Goal: Task Accomplishment & Management: Complete application form

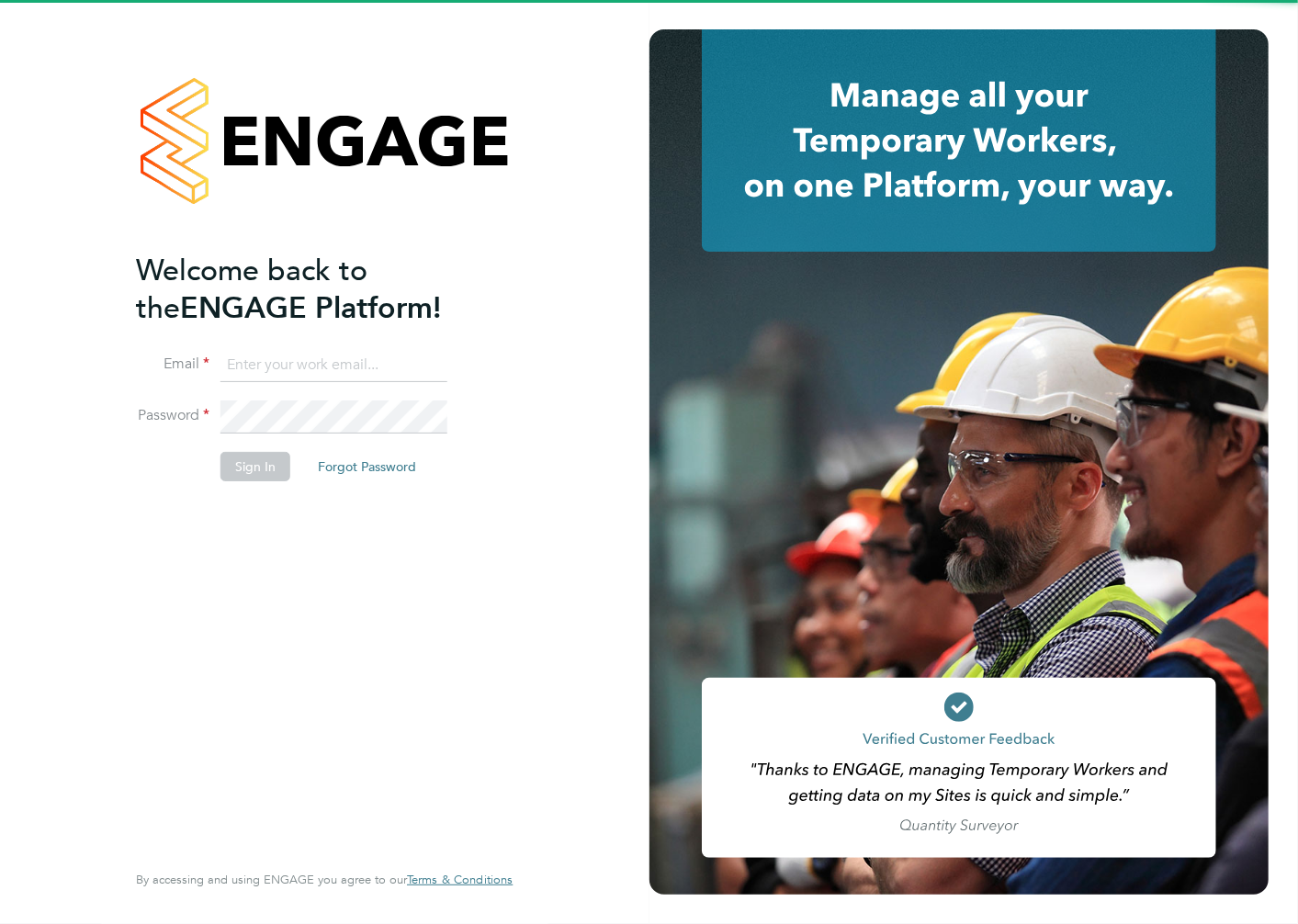
drag, startPoint x: 0, startPoint y: 0, endPoint x: 272, endPoint y: 362, distance: 452.8
click at [272, 362] on input at bounding box center [334, 364] width 227 height 33
type input "alan.watts@hays.com"
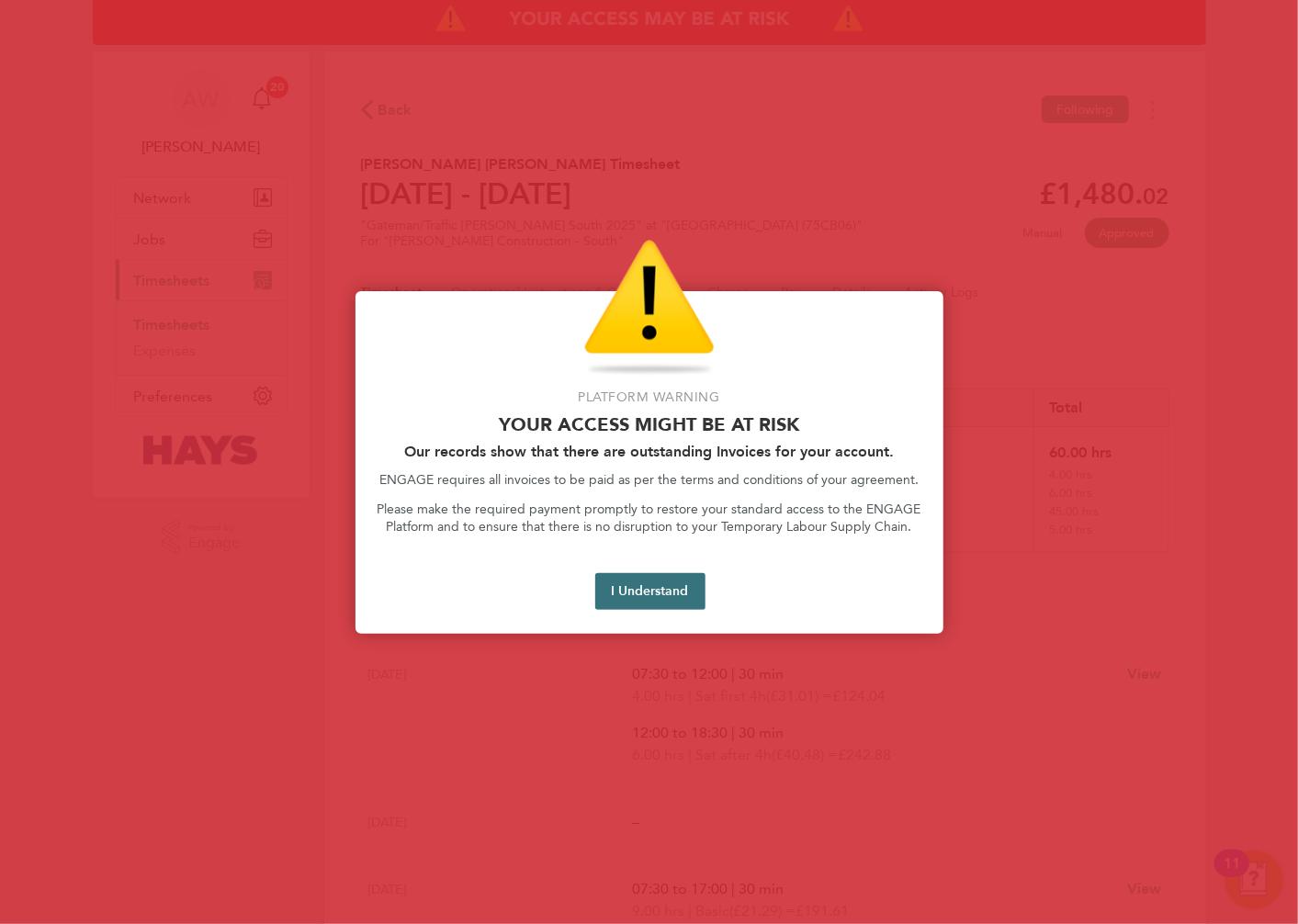
click at [700, 588] on button "I Understand" at bounding box center [650, 591] width 110 height 37
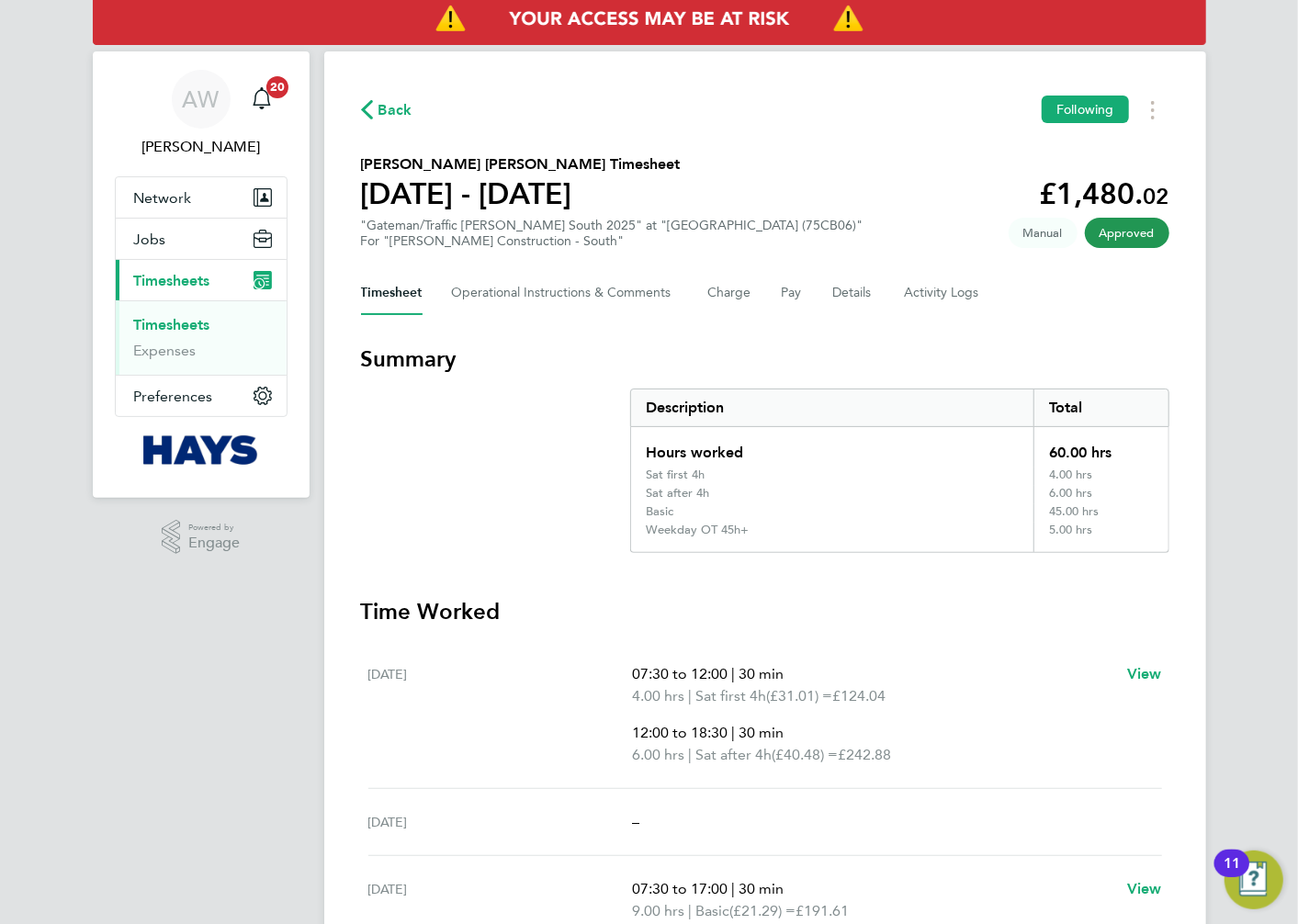
click at [196, 320] on link "Timesheets" at bounding box center [171, 325] width 76 height 18
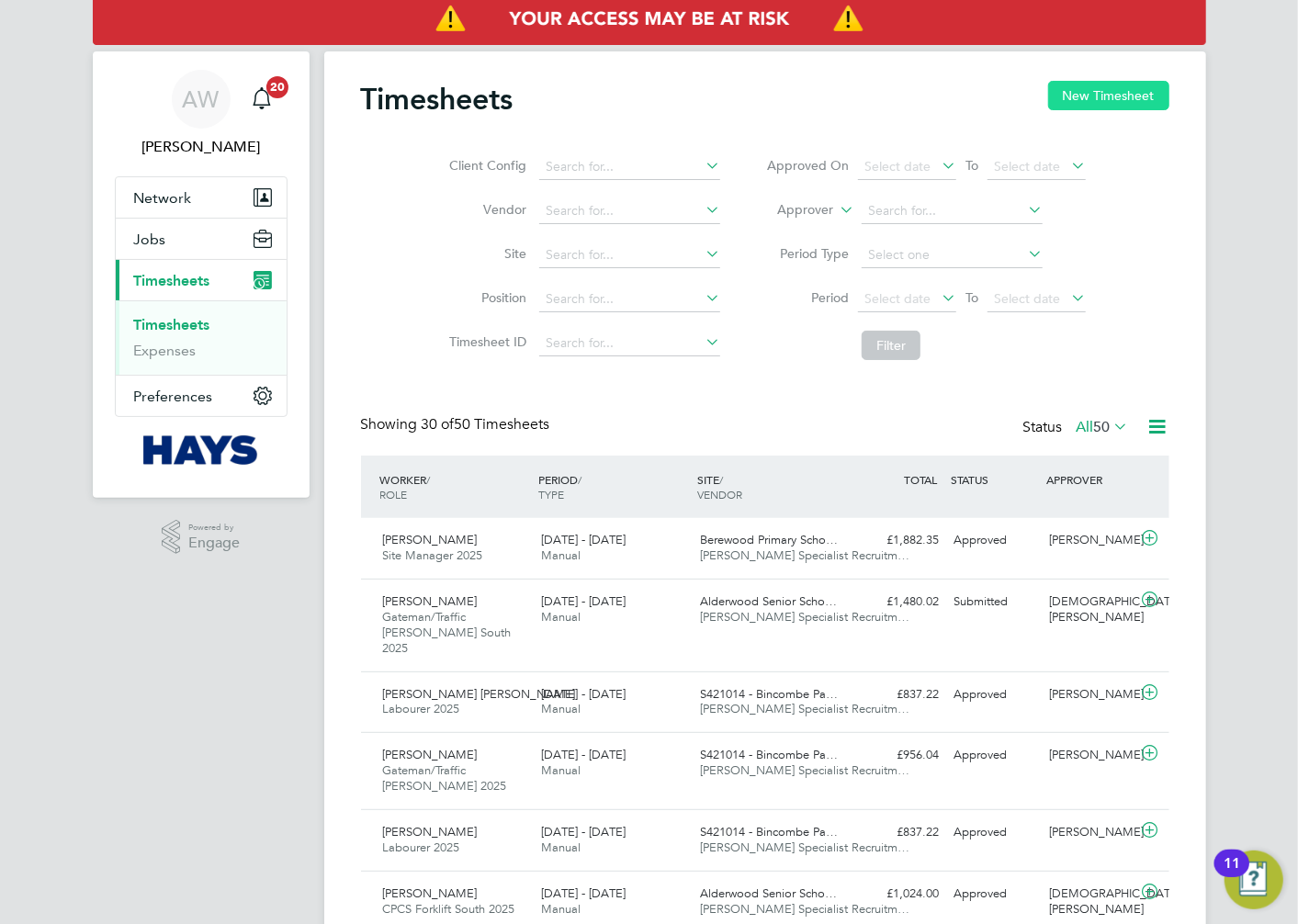
click at [1082, 102] on button "New Timesheet" at bounding box center [1109, 96] width 121 height 30
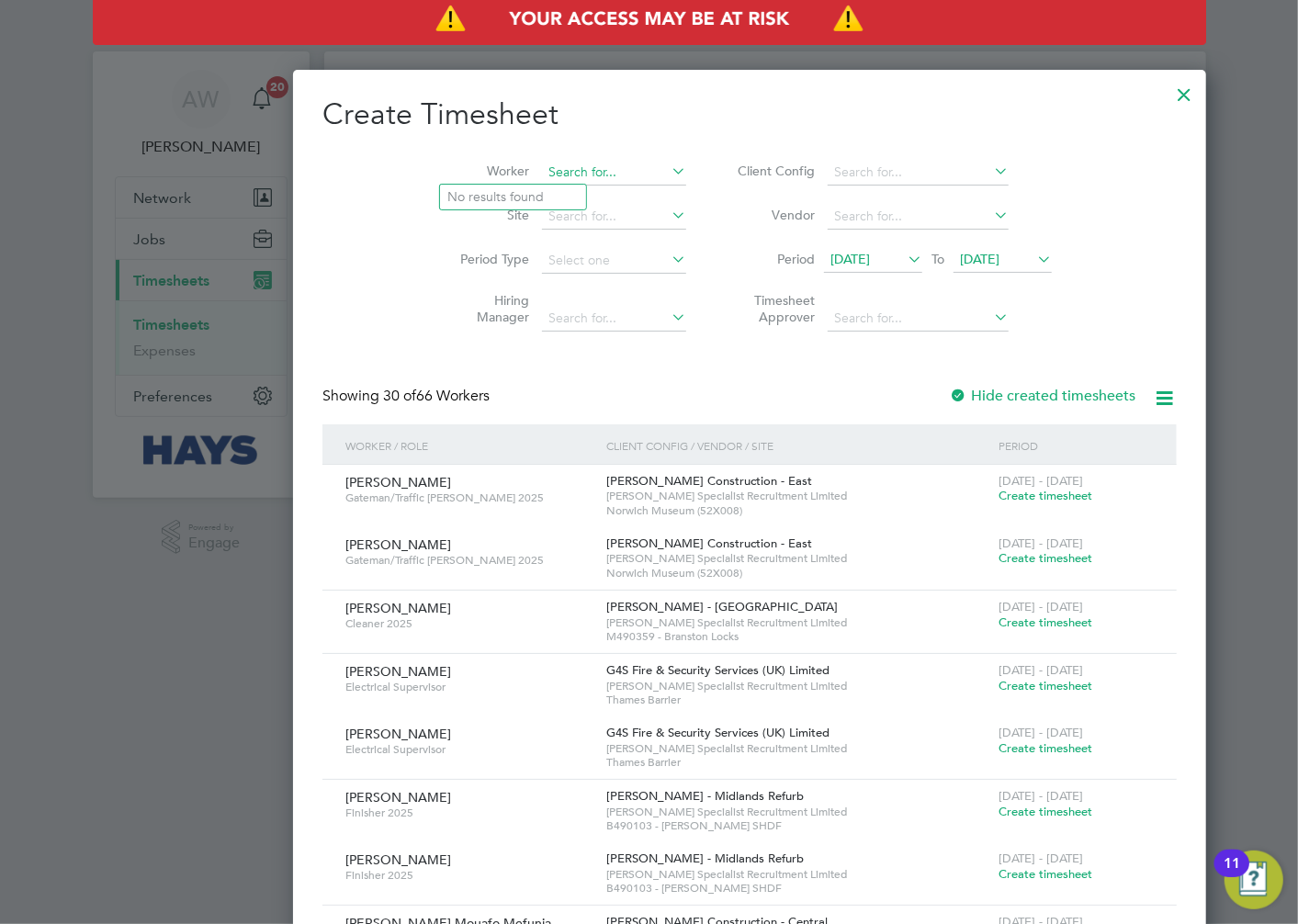
click at [542, 162] on input at bounding box center [614, 172] width 145 height 26
click at [553, 222] on li "[PERSON_NAME]" at bounding box center [522, 222] width 165 height 25
type input "[PERSON_NAME]"
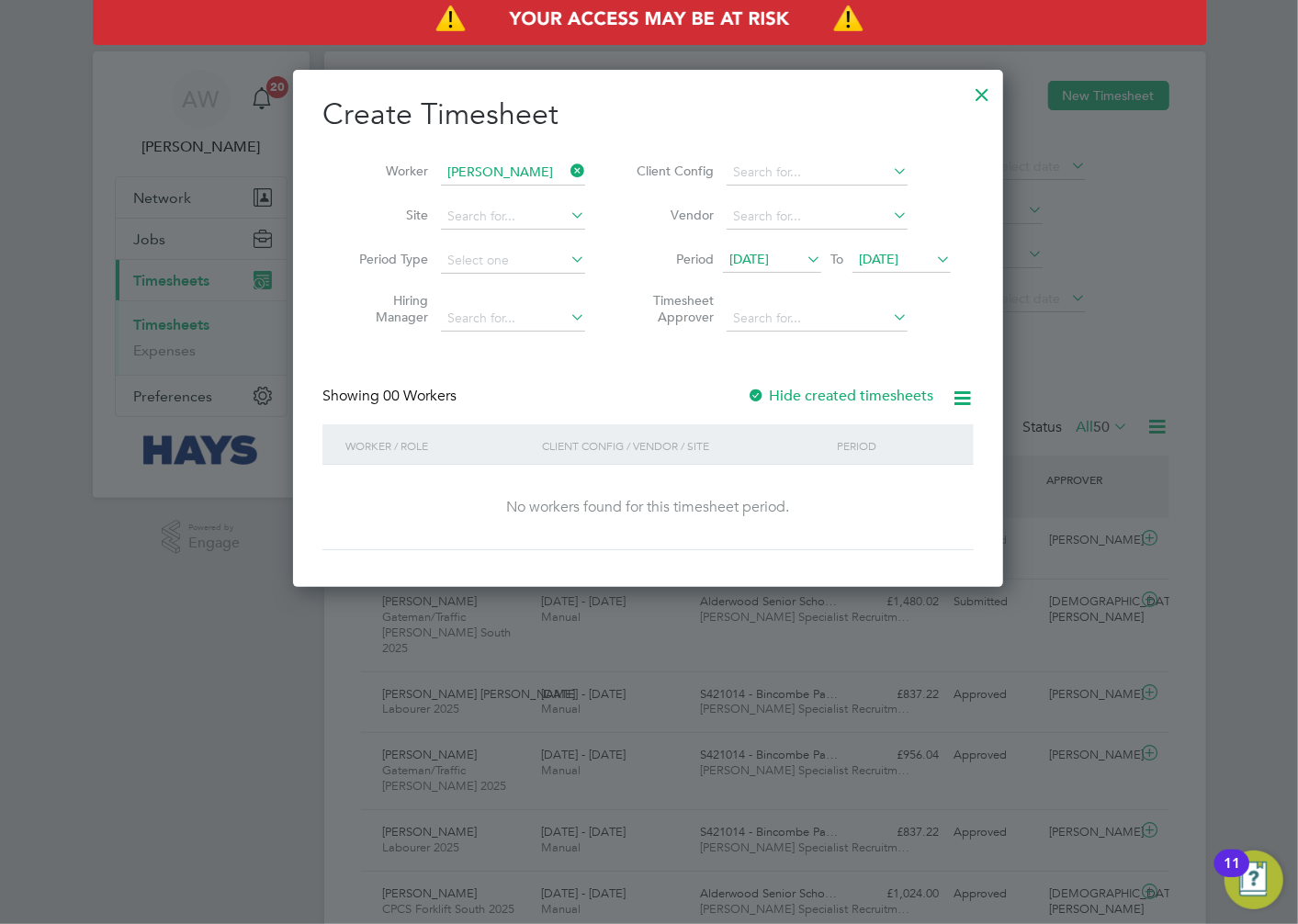
click at [769, 259] on span "[DATE]" at bounding box center [749, 258] width 40 height 17
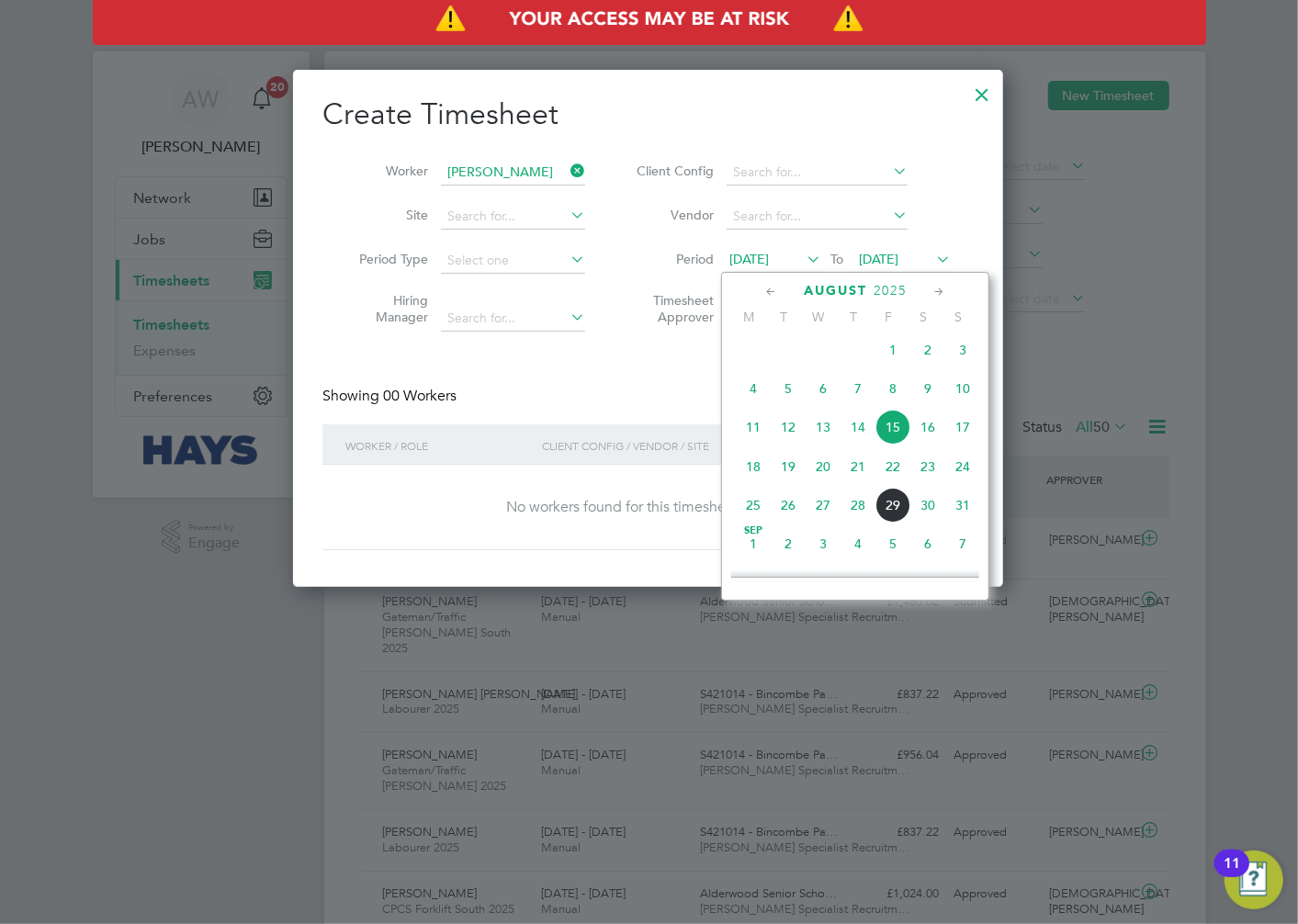
click at [823, 400] on span "6" at bounding box center [822, 388] width 35 height 35
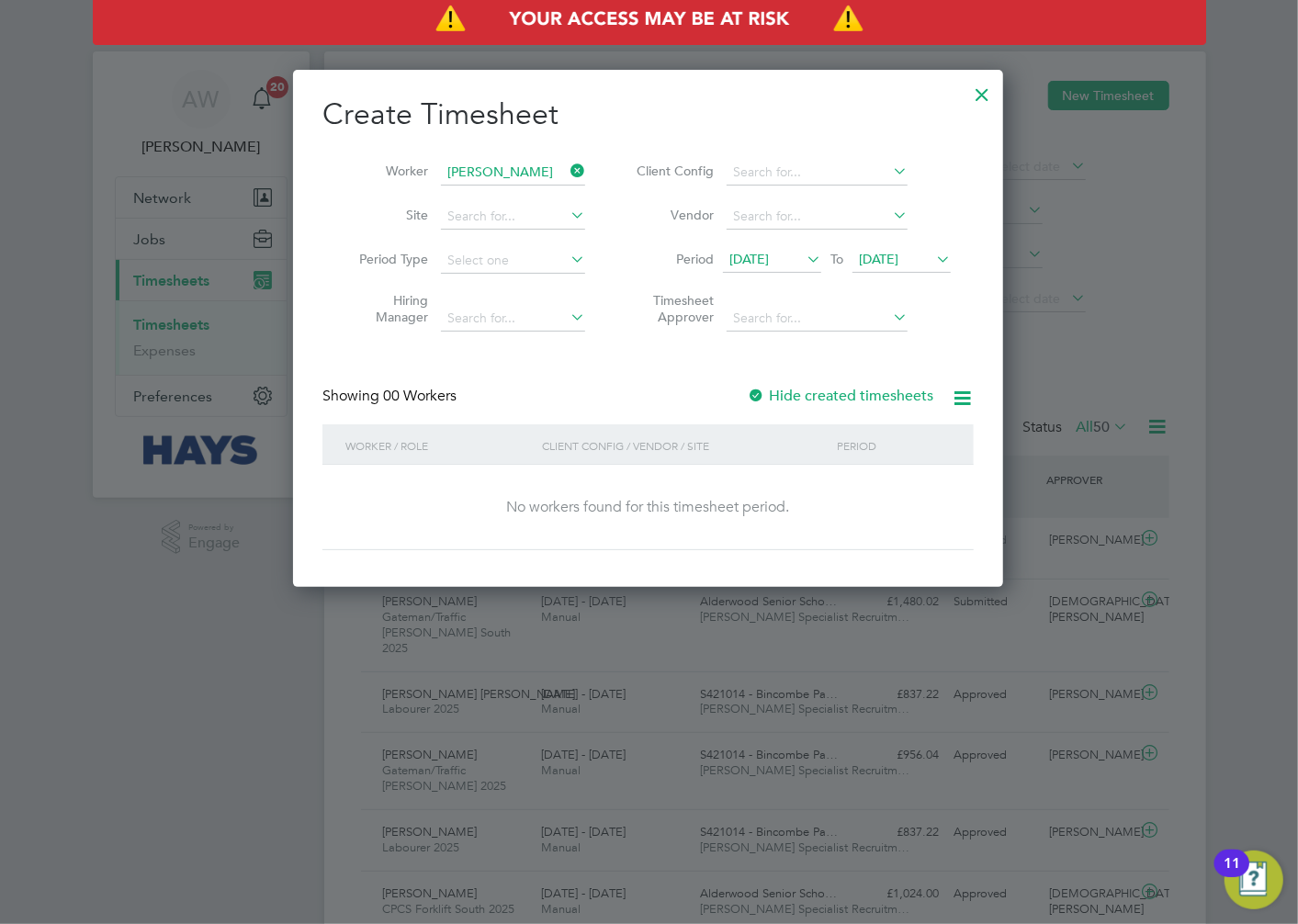
click at [760, 393] on div at bounding box center [756, 396] width 19 height 19
click at [919, 268] on span "[DATE]" at bounding box center [902, 259] width 98 height 25
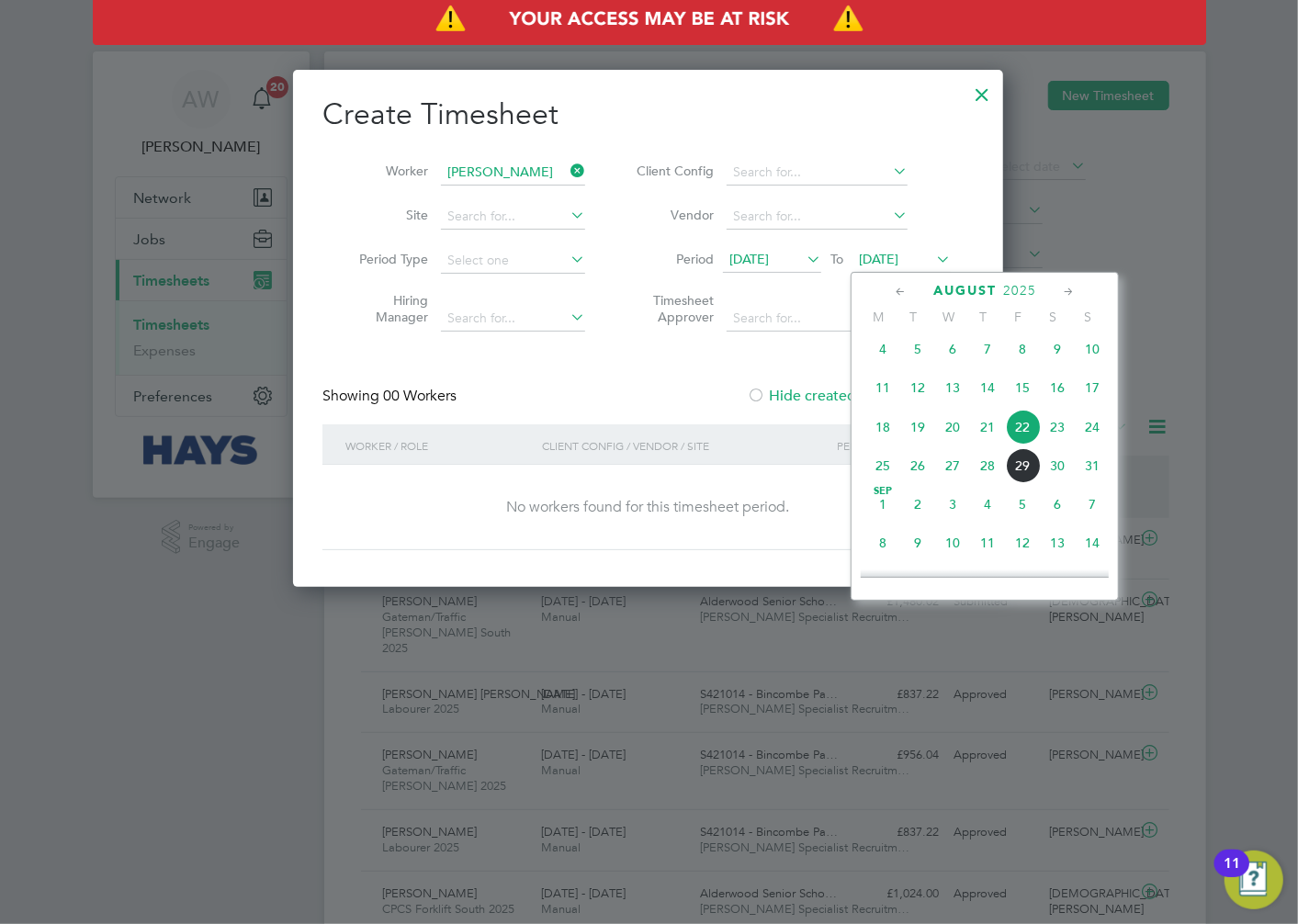
click at [1014, 474] on span "29" at bounding box center [1023, 465] width 35 height 35
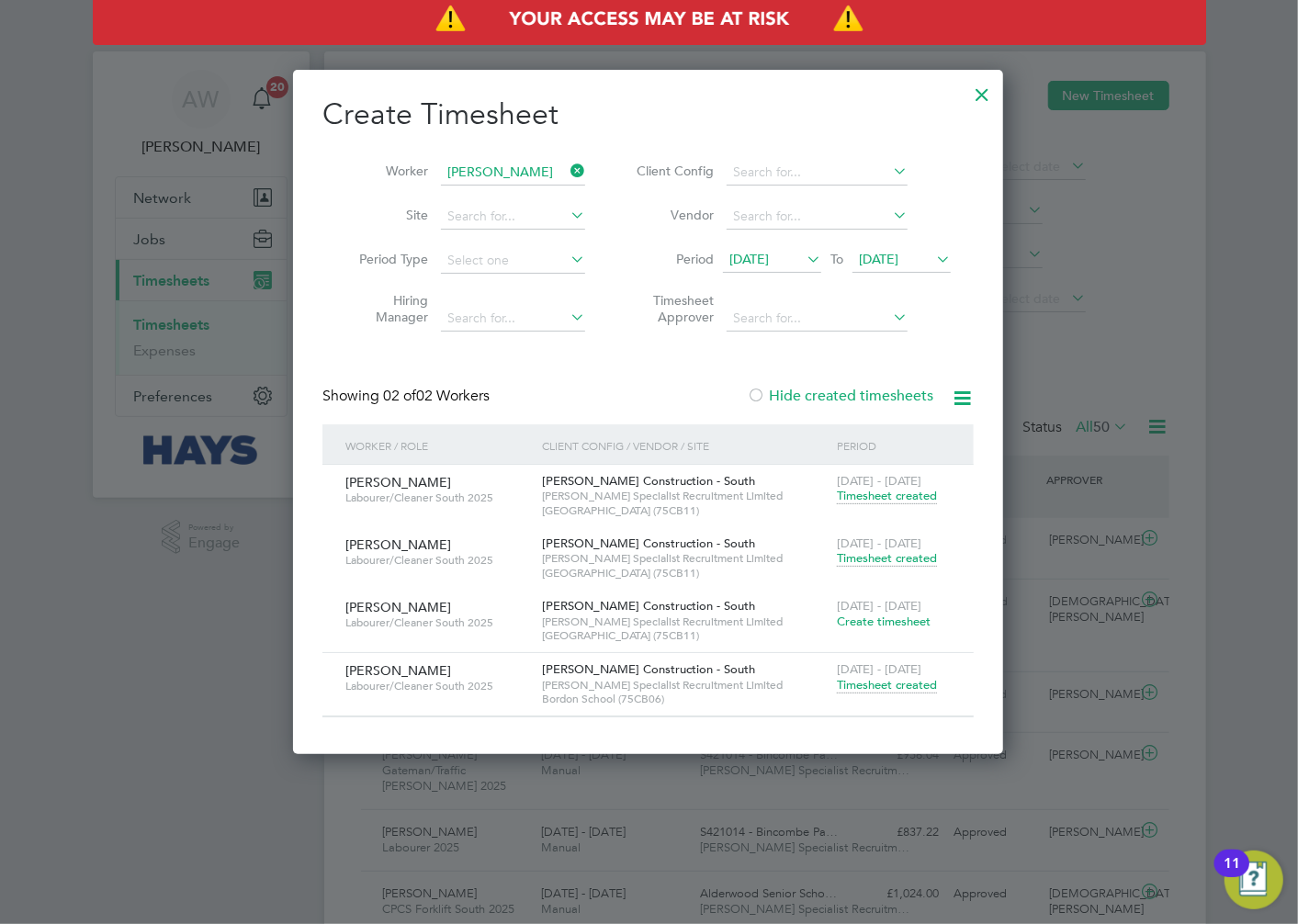
click at [902, 554] on span "Timesheet created" at bounding box center [887, 559] width 100 height 17
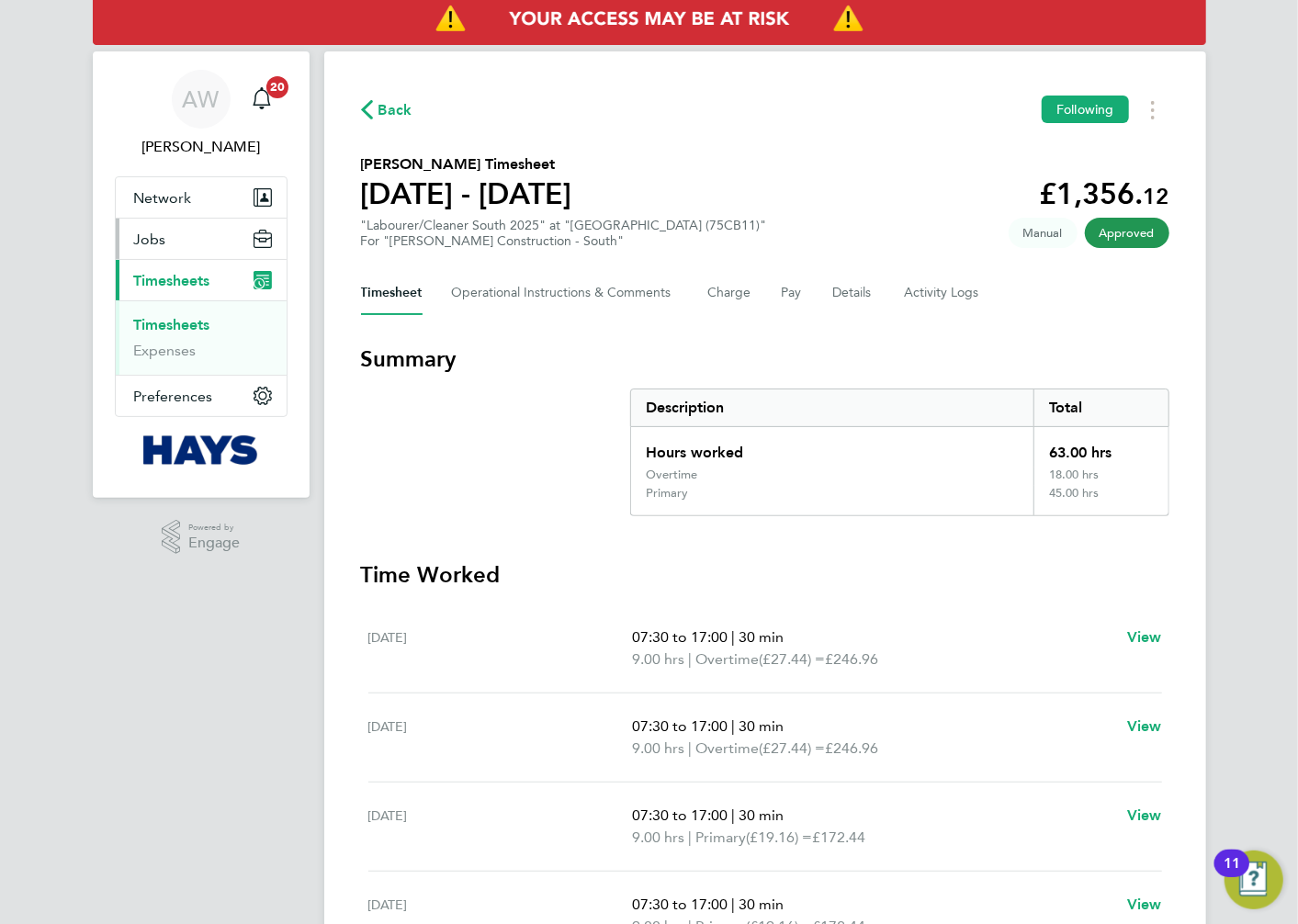
click at [166, 239] on button "Jobs" at bounding box center [201, 239] width 171 height 41
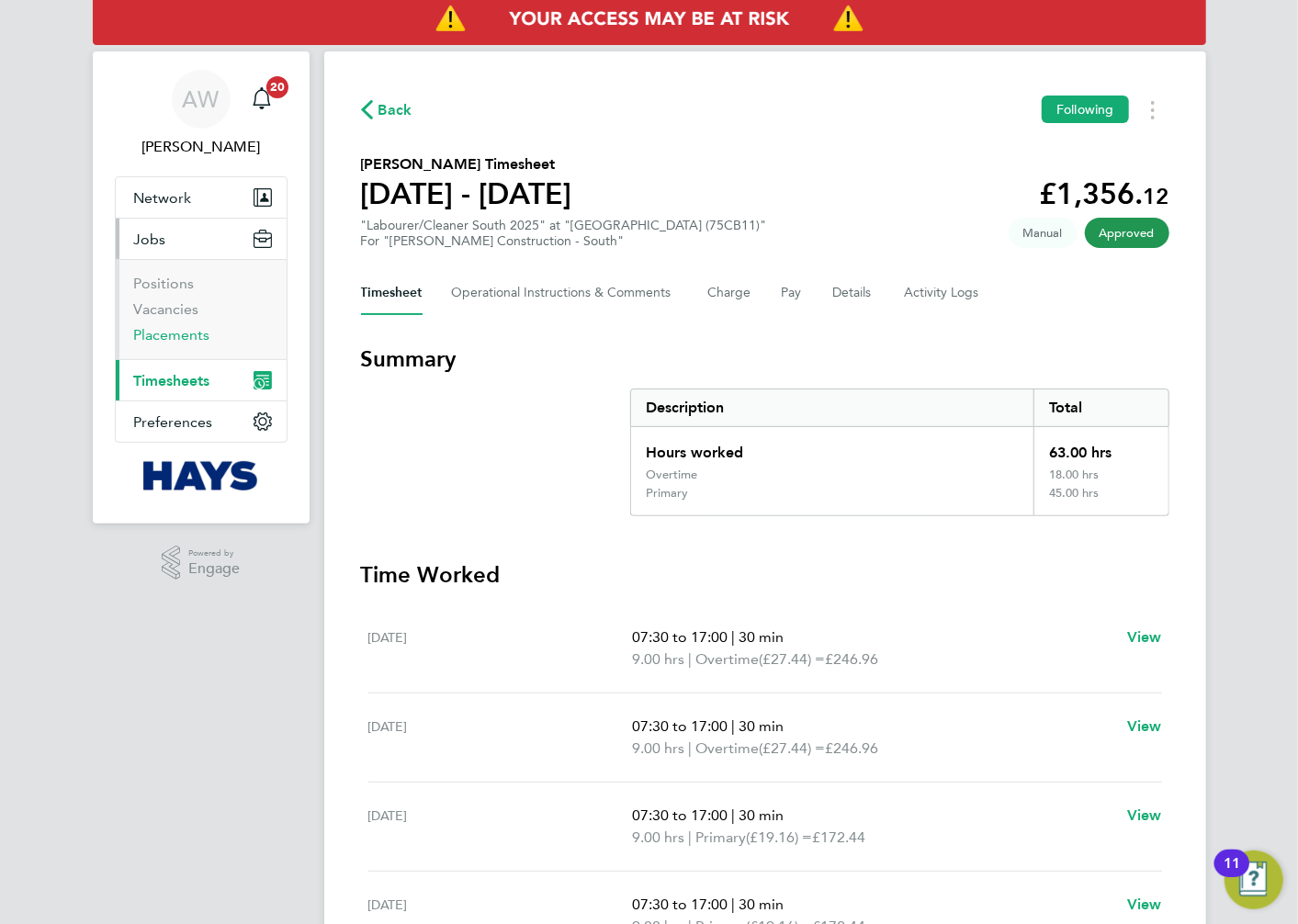
click at [180, 334] on link "Placements" at bounding box center [171, 335] width 76 height 18
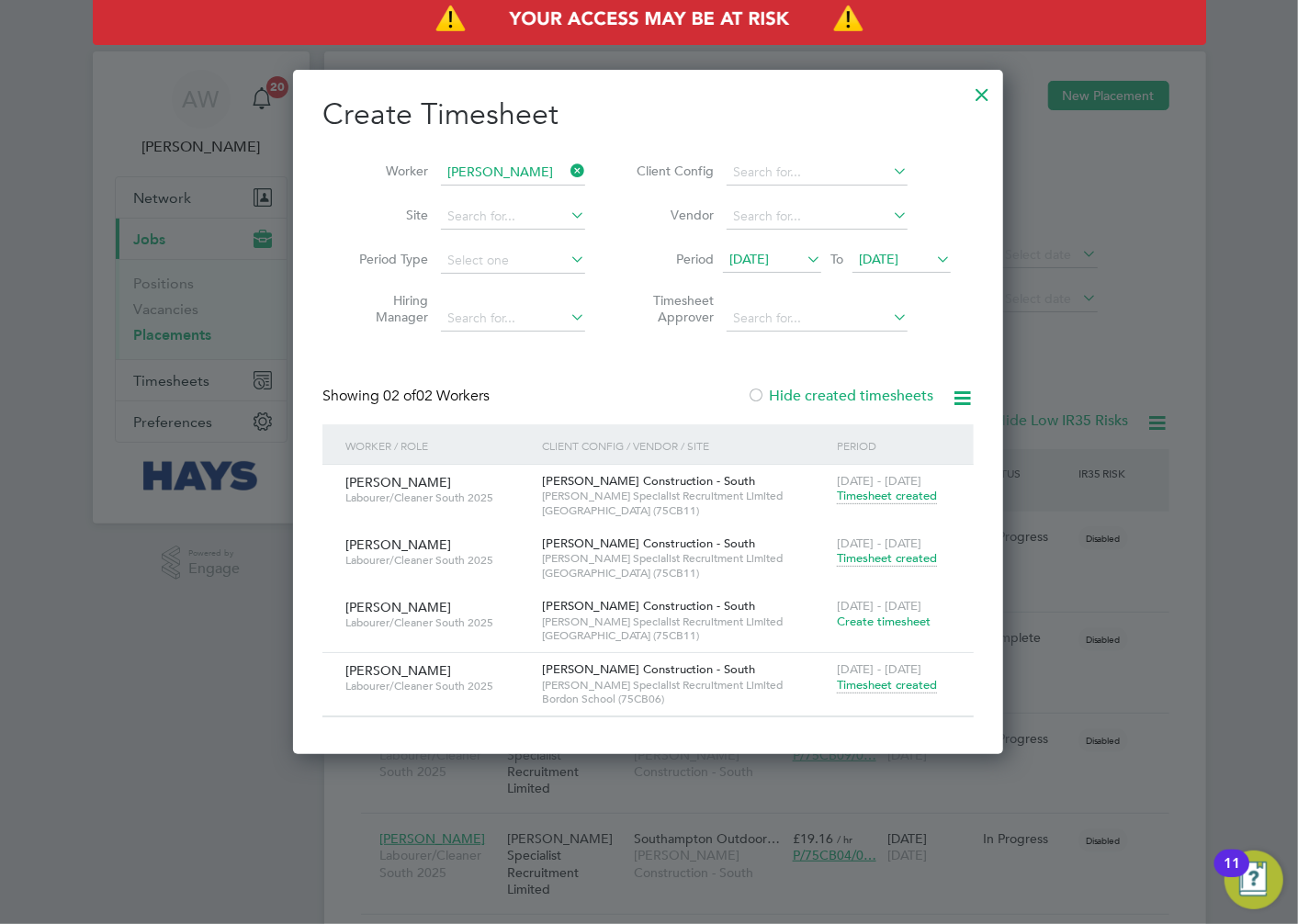
click at [986, 106] on div at bounding box center [982, 89] width 33 height 33
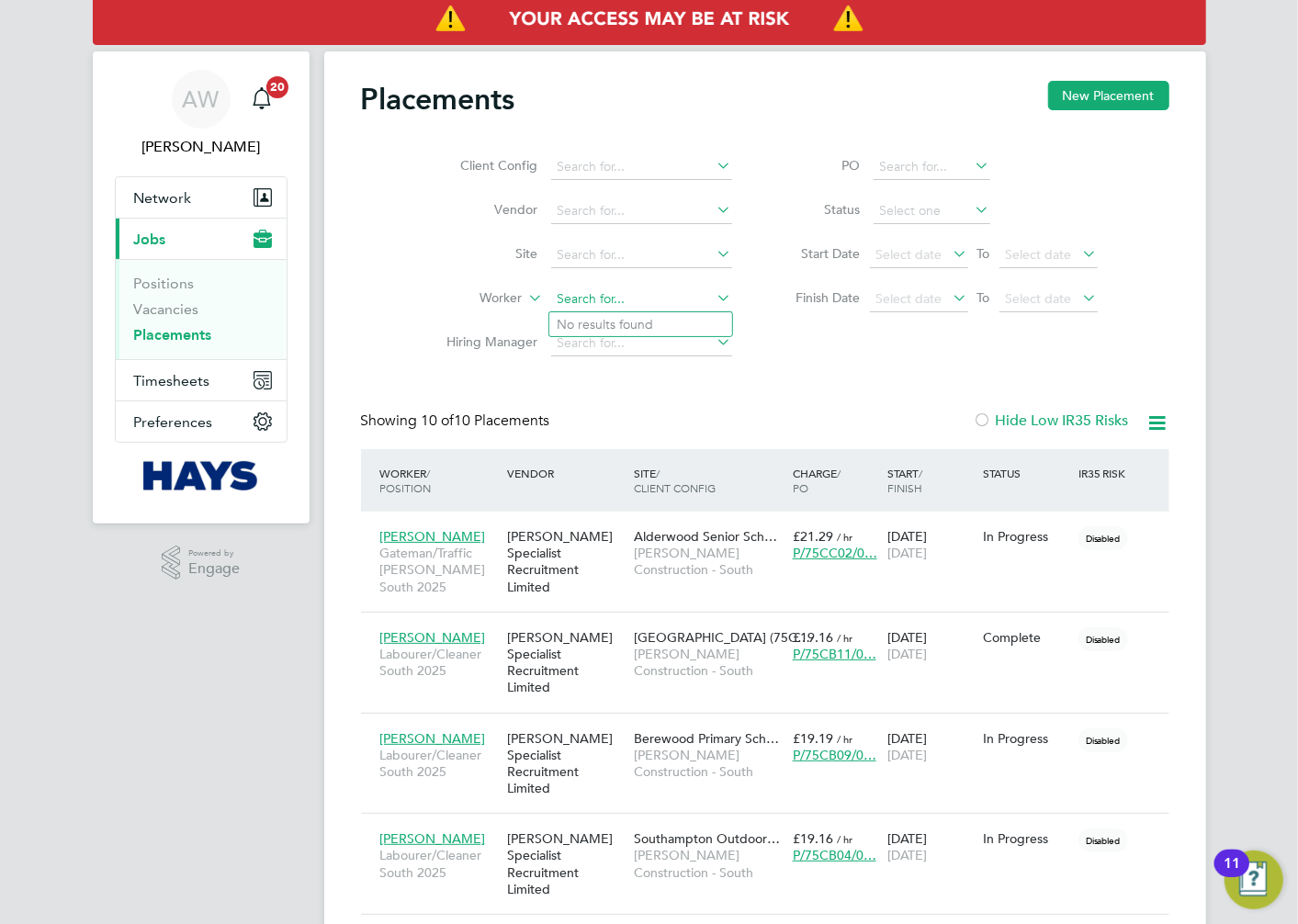
click at [603, 296] on input at bounding box center [641, 299] width 181 height 26
click at [632, 322] on li "[PERSON_NAME]" at bounding box center [641, 324] width 183 height 25
type input "[PERSON_NAME]"
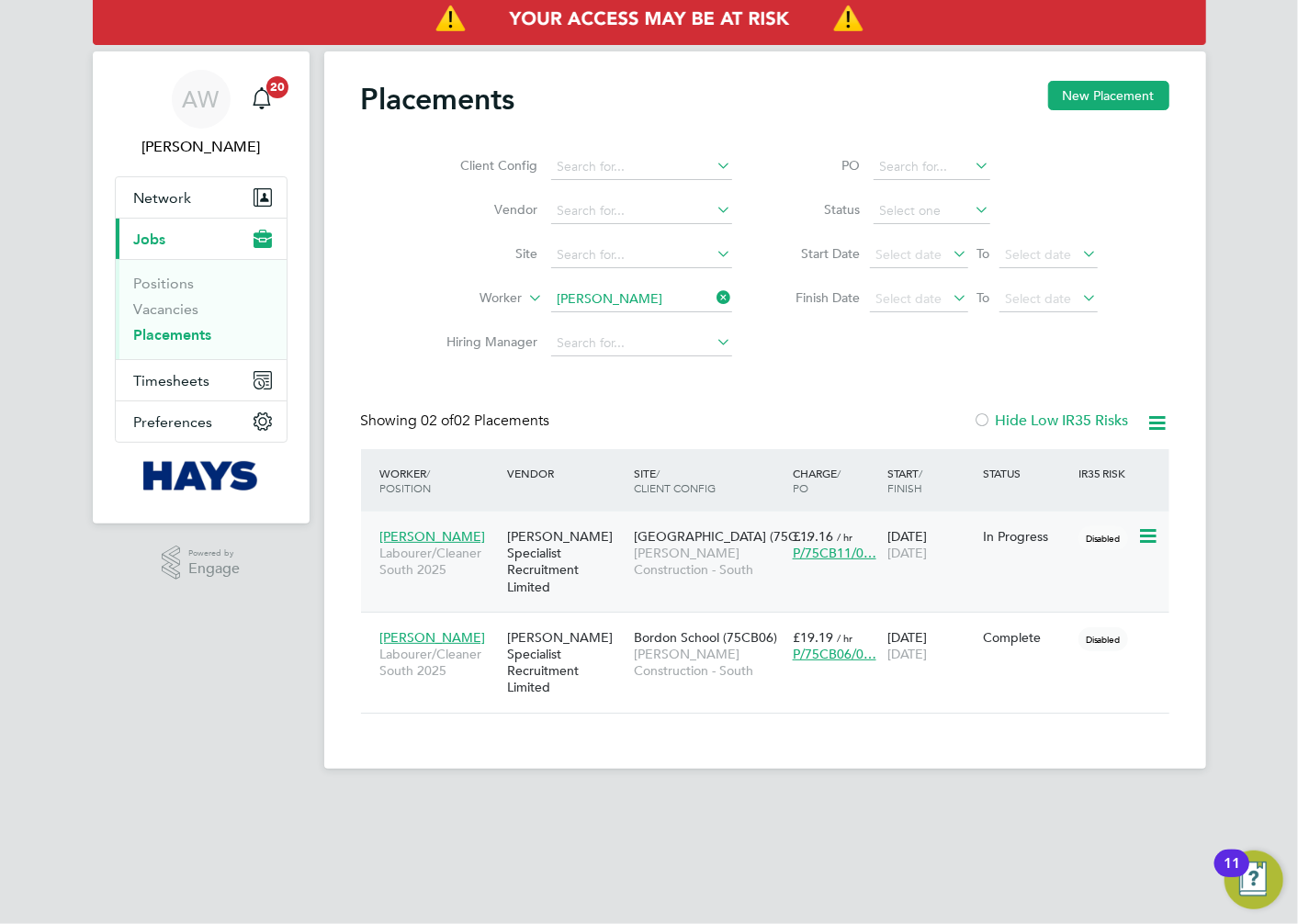
click at [702, 569] on span "[PERSON_NAME] Construction - South" at bounding box center [708, 561] width 150 height 33
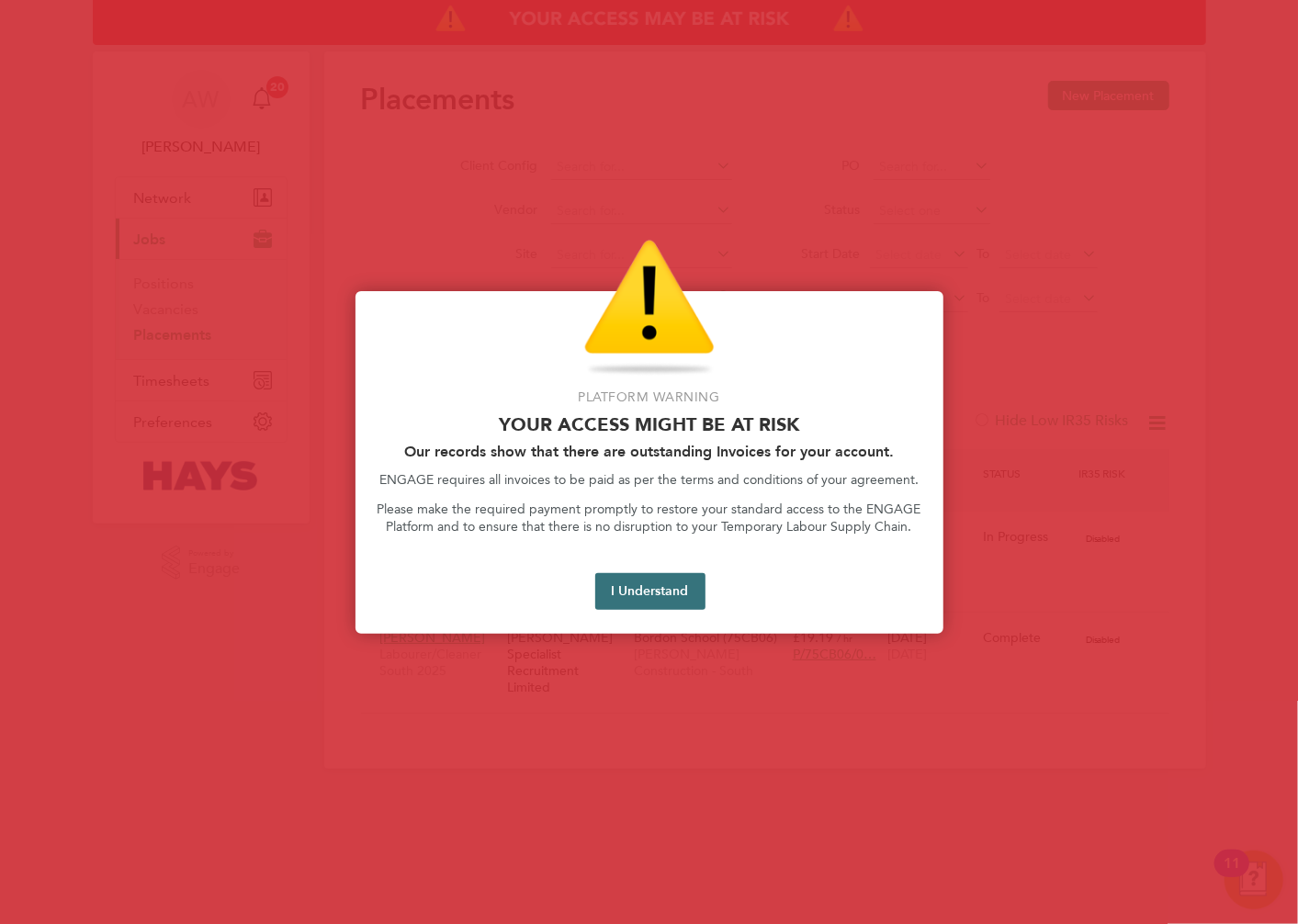
click at [677, 585] on button "I Understand" at bounding box center [650, 591] width 110 height 37
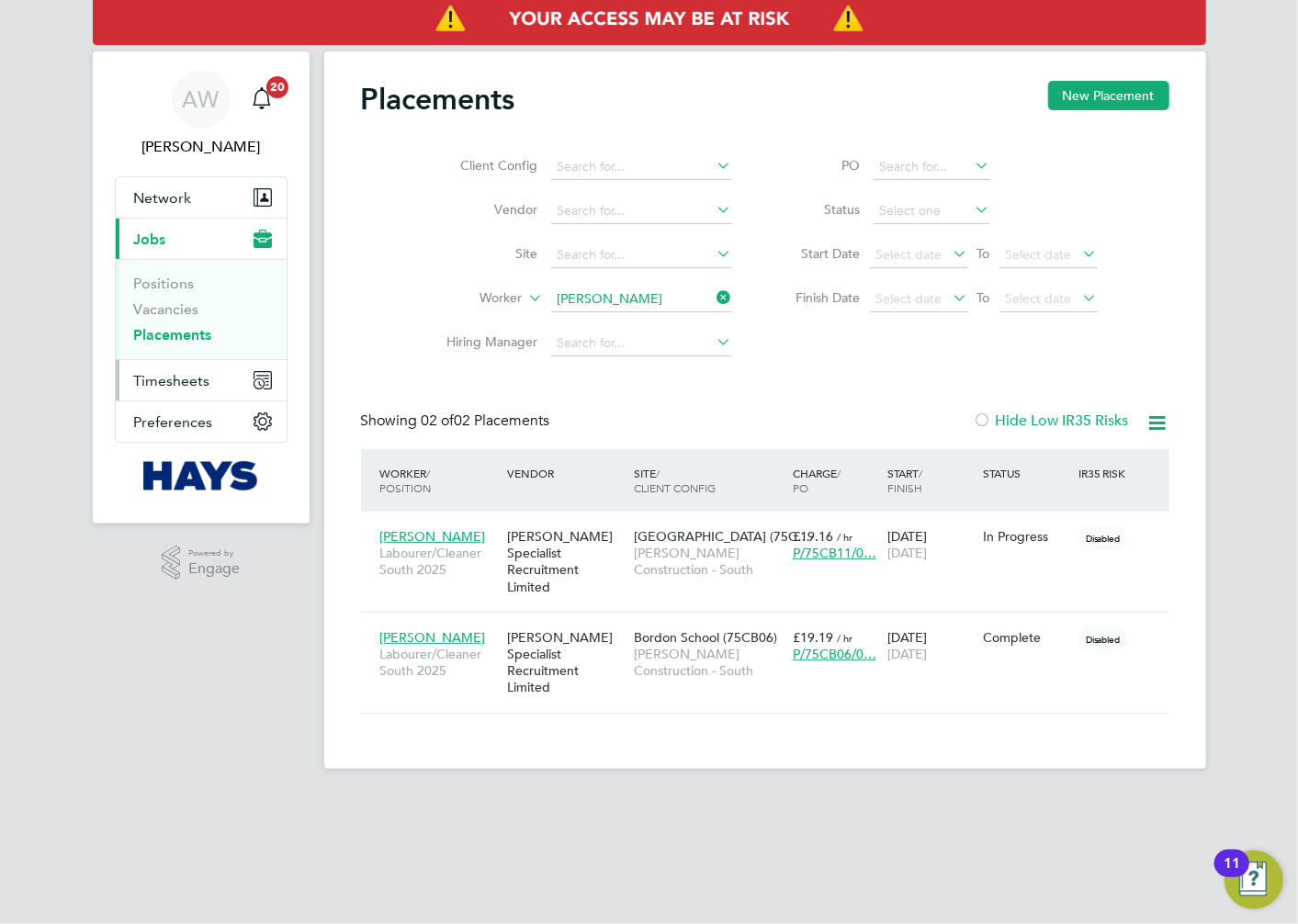
click at [190, 382] on span "Timesheets" at bounding box center [171, 381] width 76 height 18
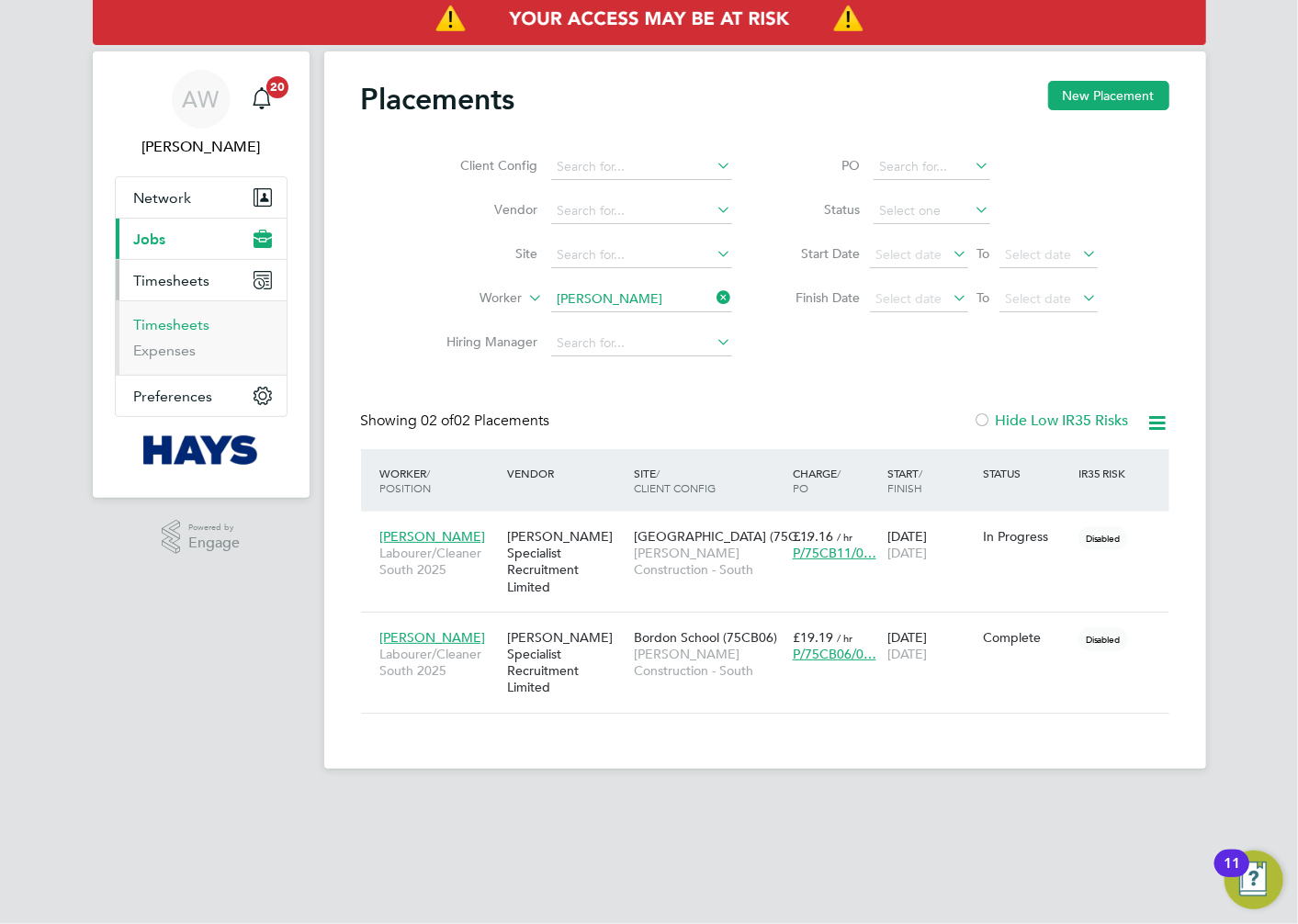
click at [188, 325] on link "Timesheets" at bounding box center [171, 325] width 76 height 18
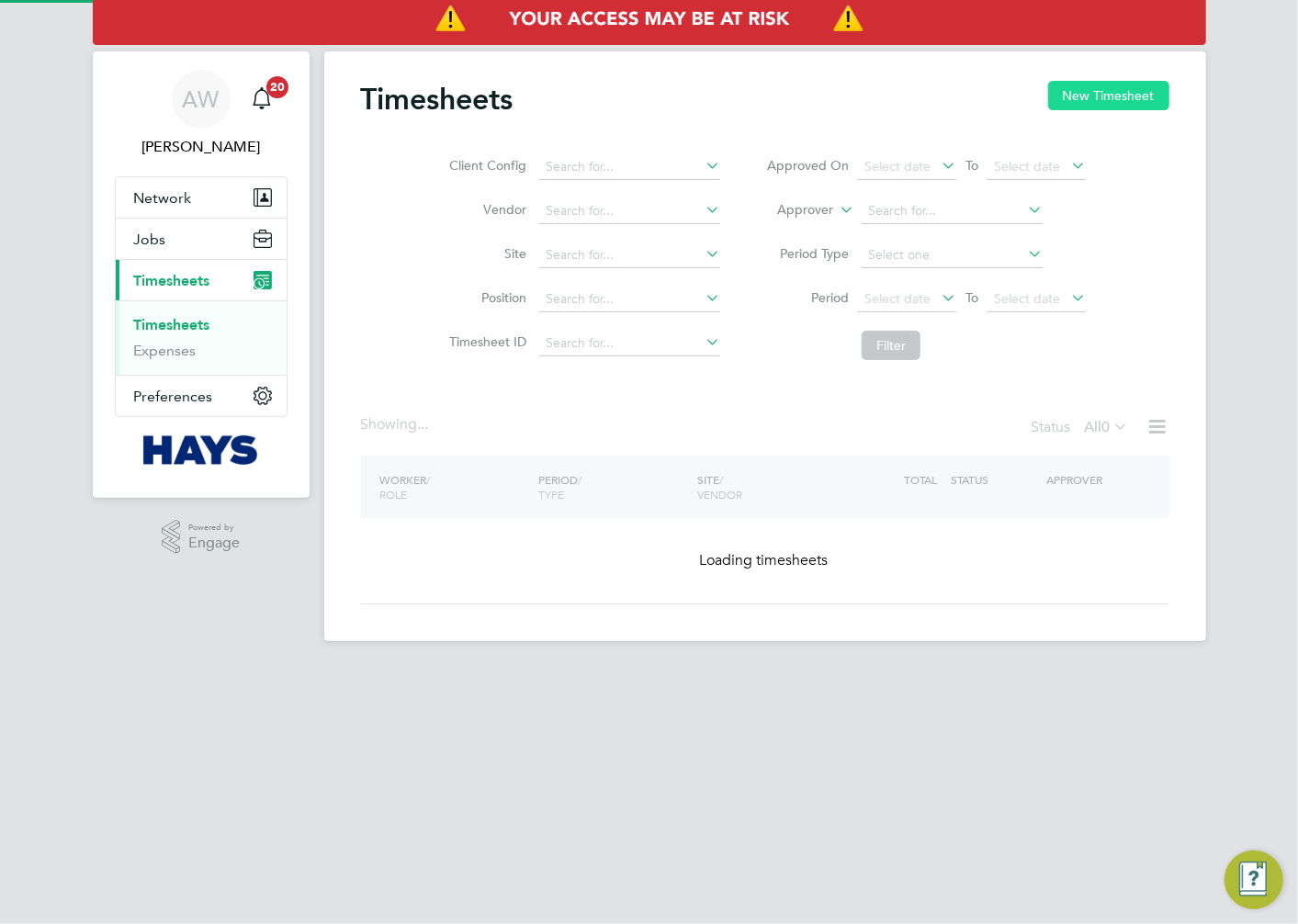
click at [1067, 99] on button "New Timesheet" at bounding box center [1109, 96] width 121 height 30
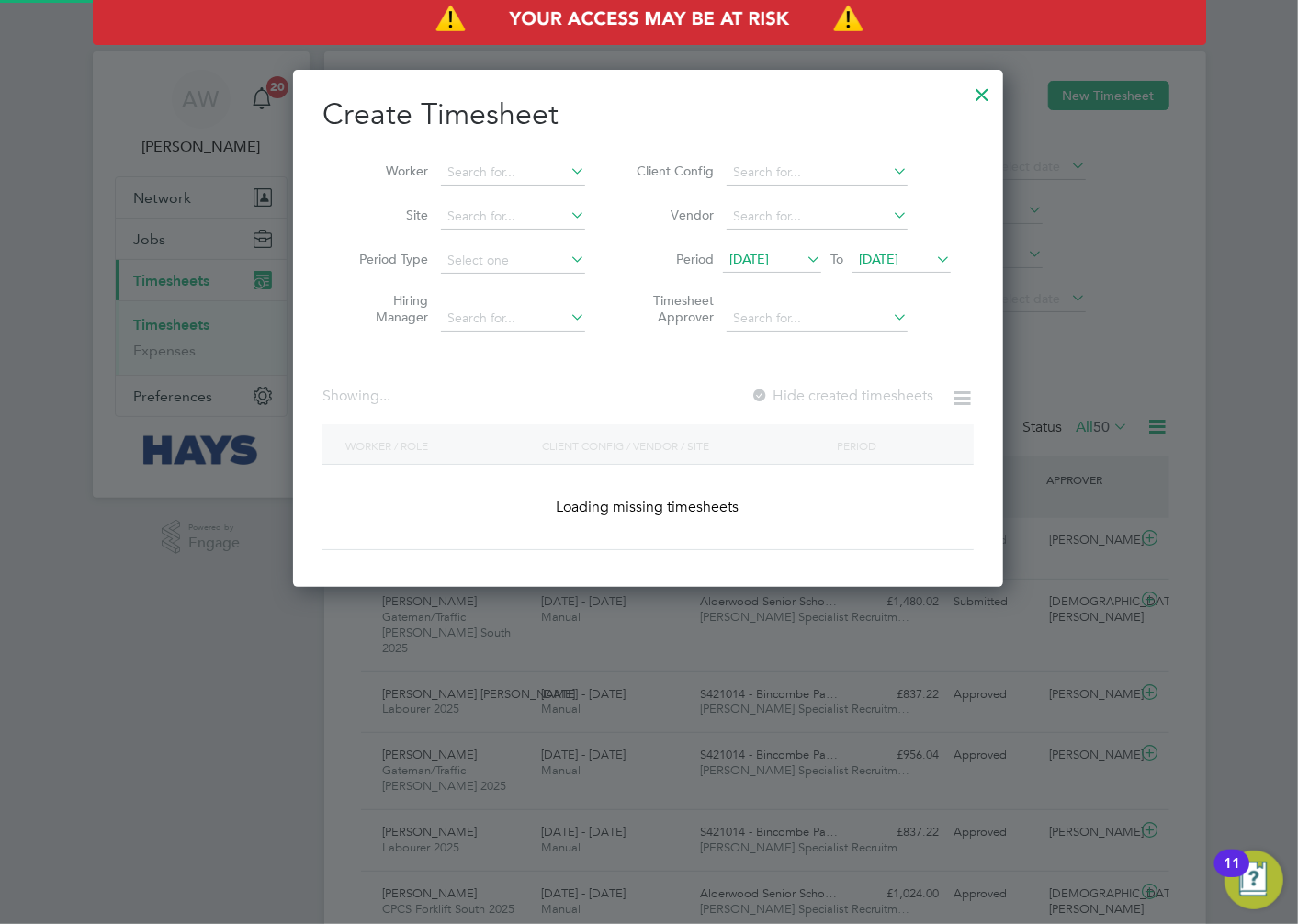
scroll to position [46, 160]
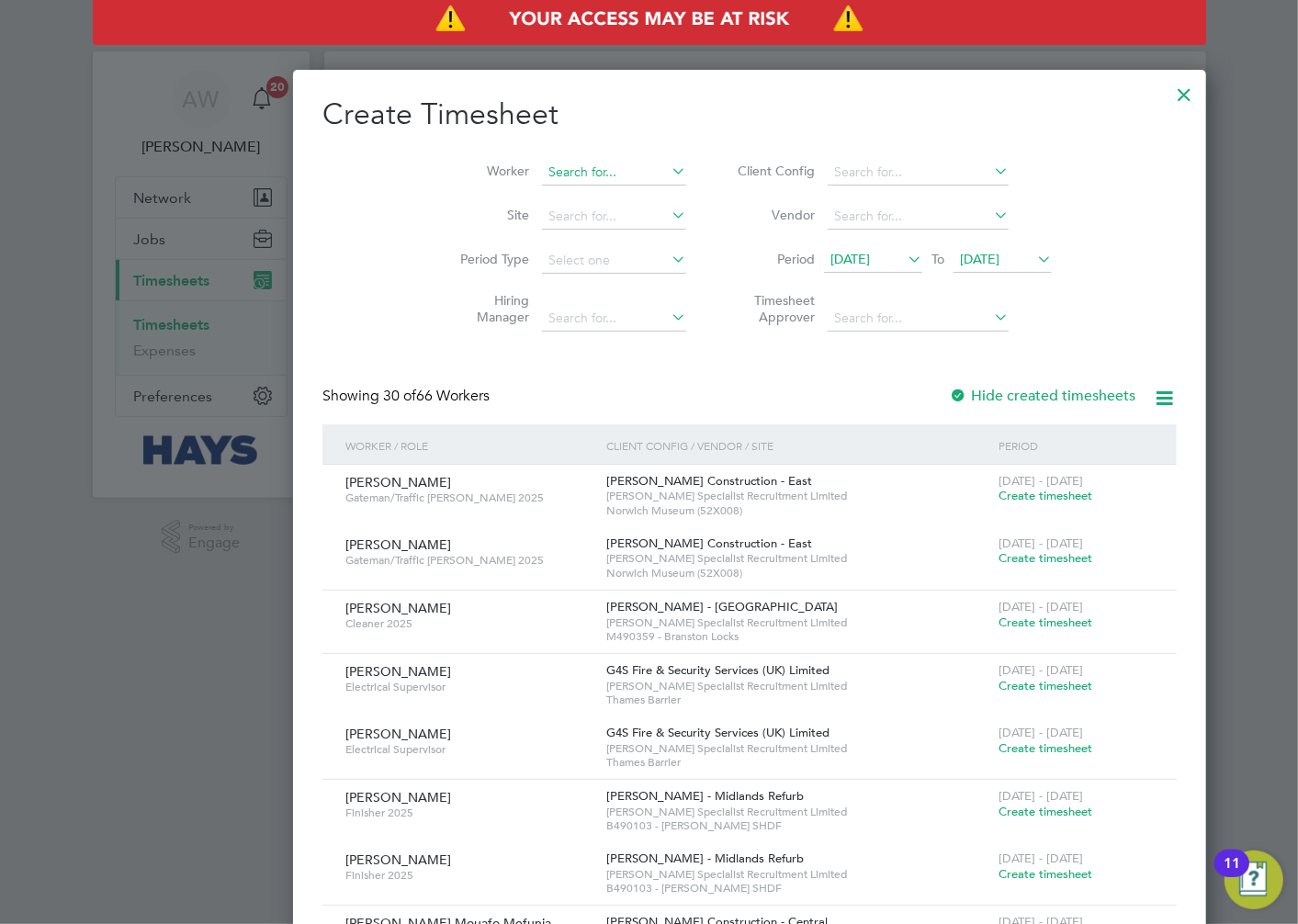
click at [542, 172] on input at bounding box center [614, 172] width 145 height 26
click at [508, 193] on li "[PERSON_NAME]" at bounding box center [512, 196] width 146 height 25
type input "[PERSON_NAME]"
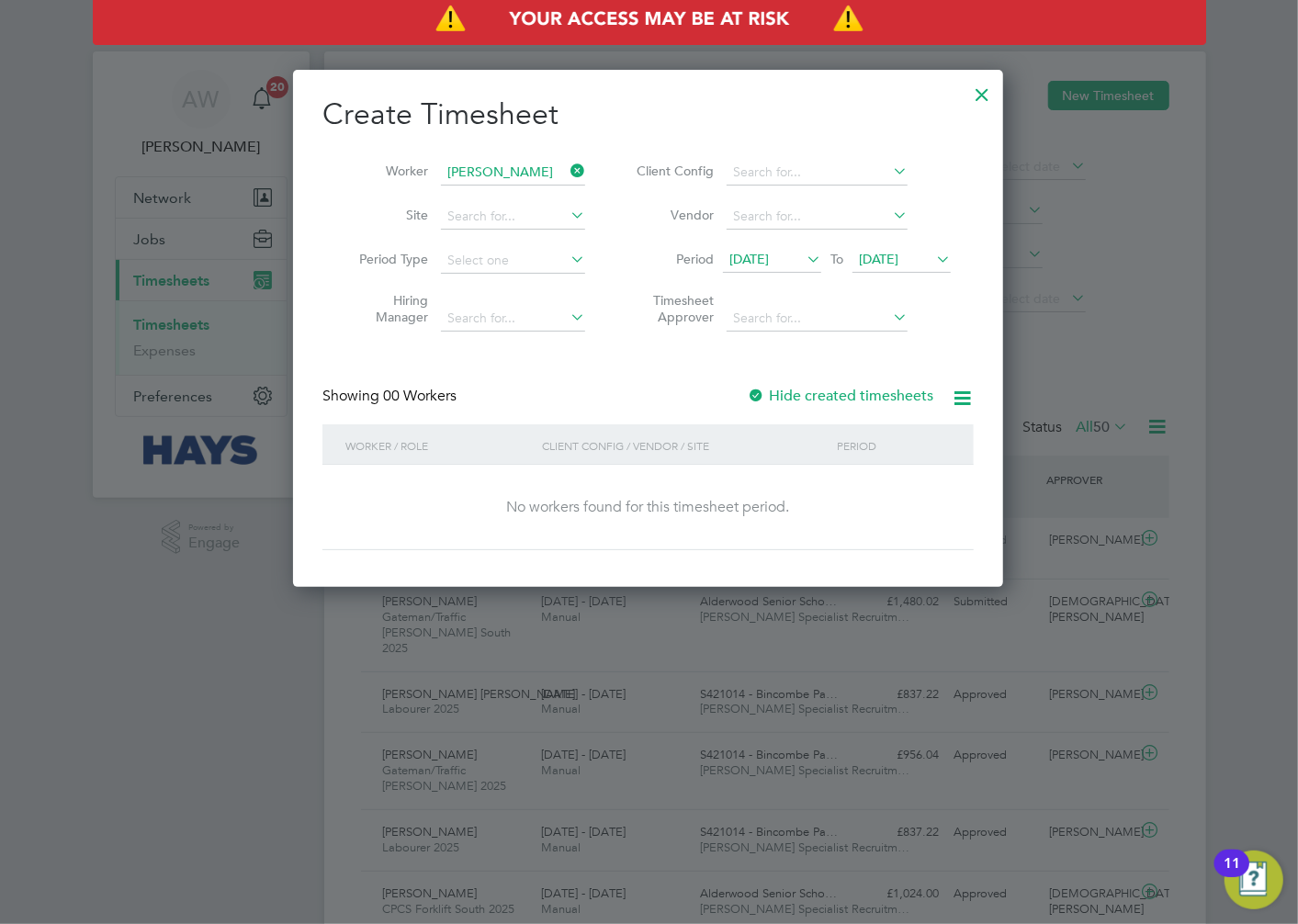
click at [877, 259] on span "[DATE]" at bounding box center [879, 258] width 40 height 17
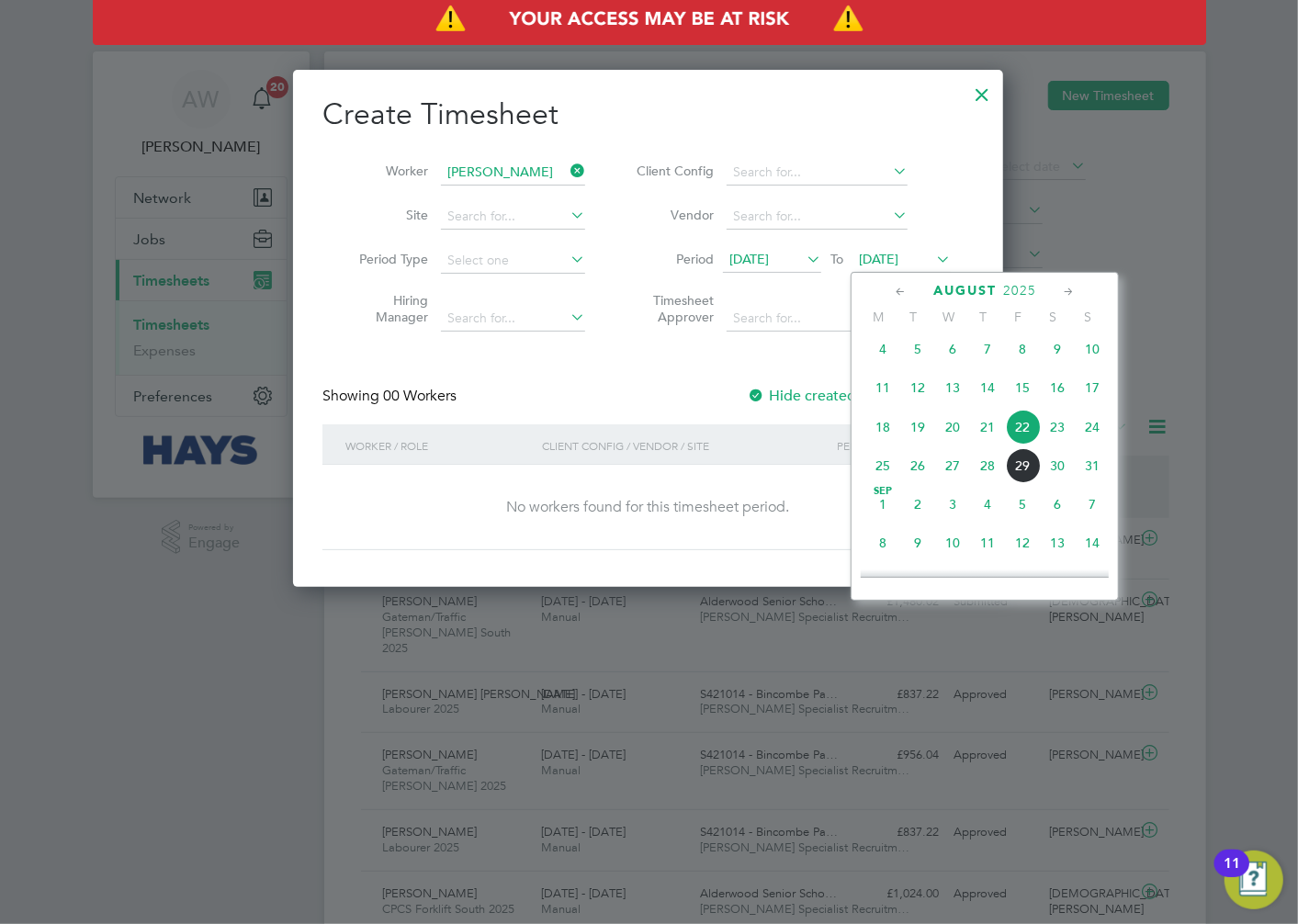
click at [1018, 478] on span "29" at bounding box center [1023, 465] width 35 height 35
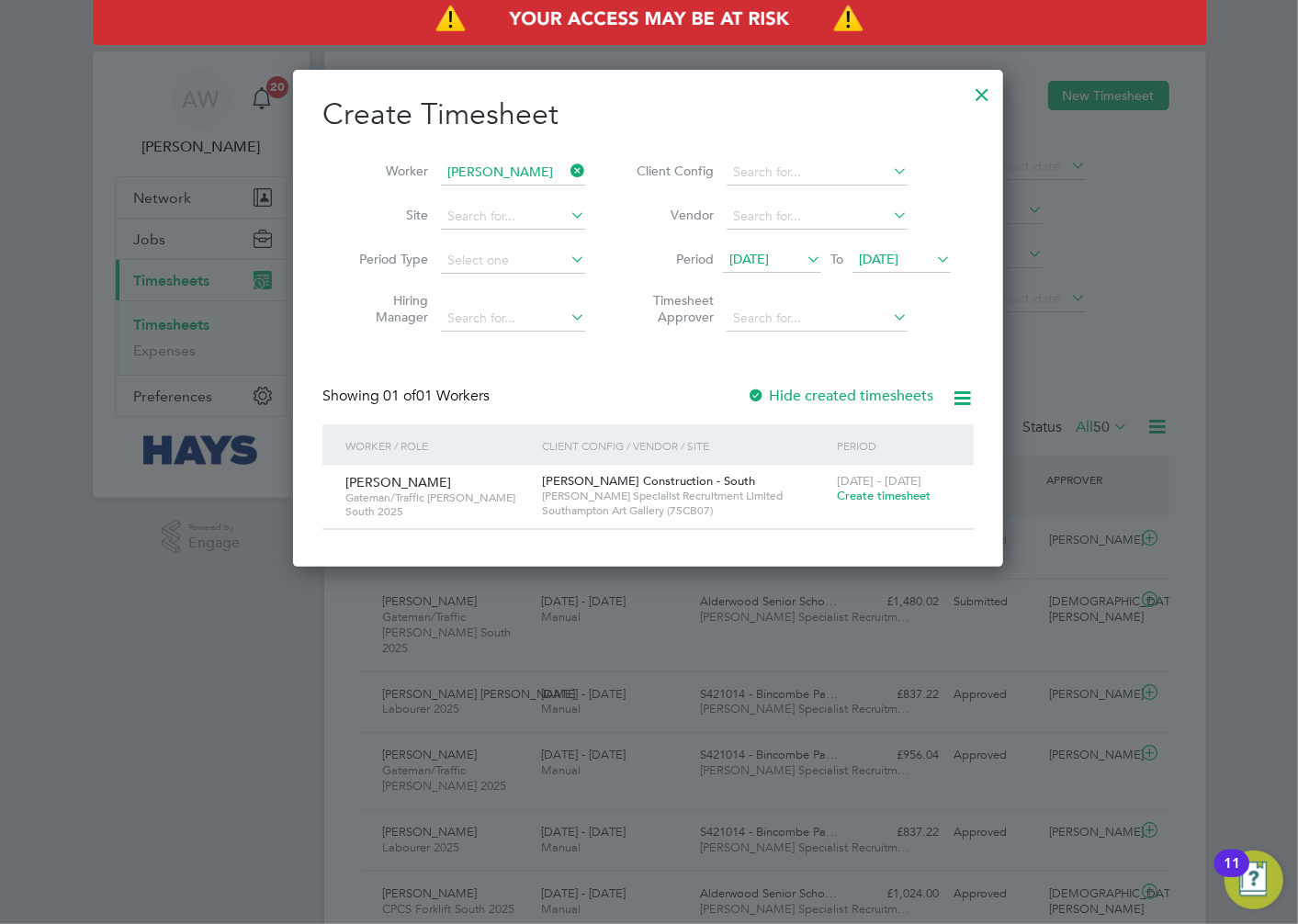
click at [879, 494] on span "Create timesheet" at bounding box center [884, 495] width 94 height 16
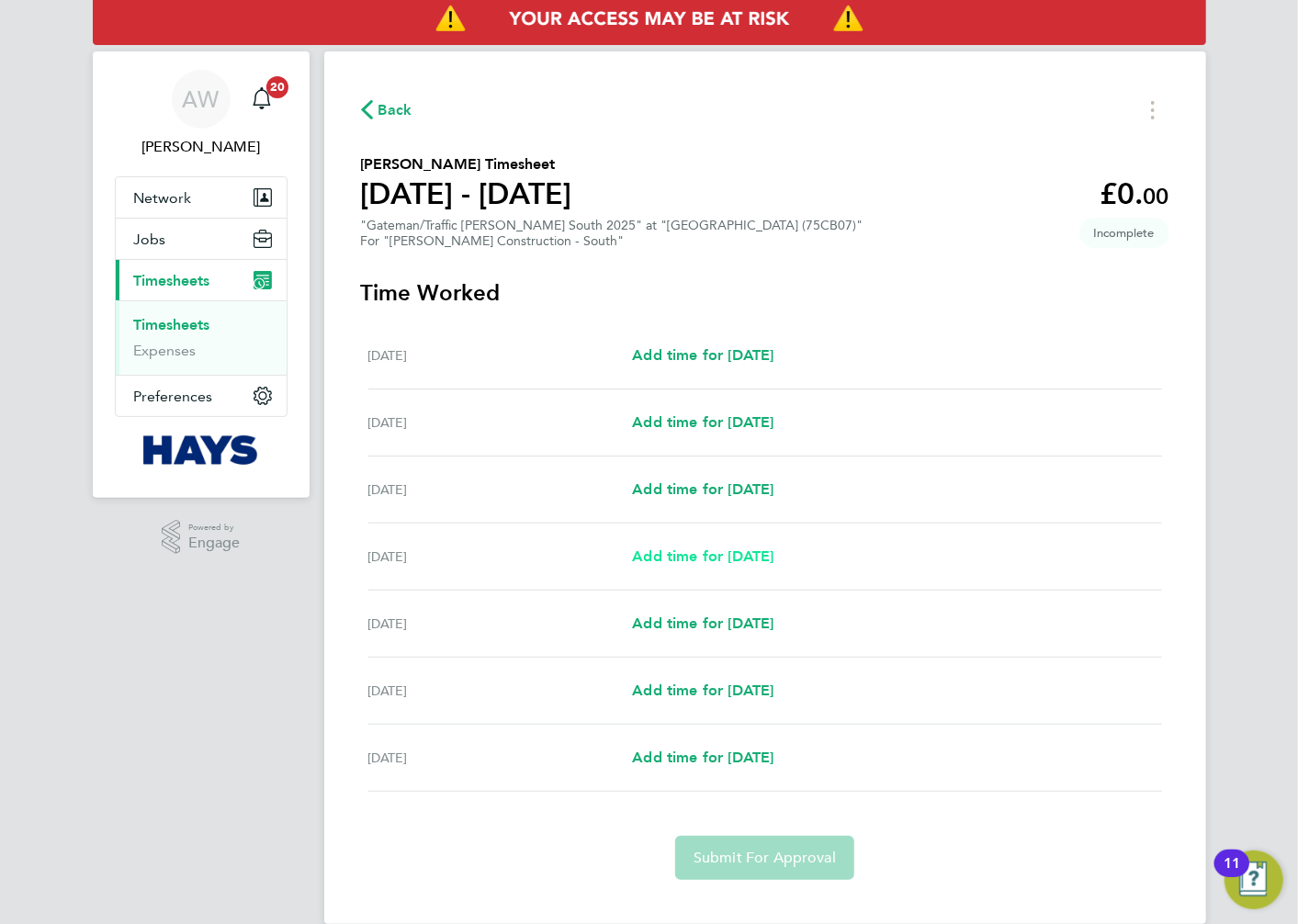
click at [688, 563] on span "Add time for [DATE]" at bounding box center [703, 557] width 142 height 18
select select "30"
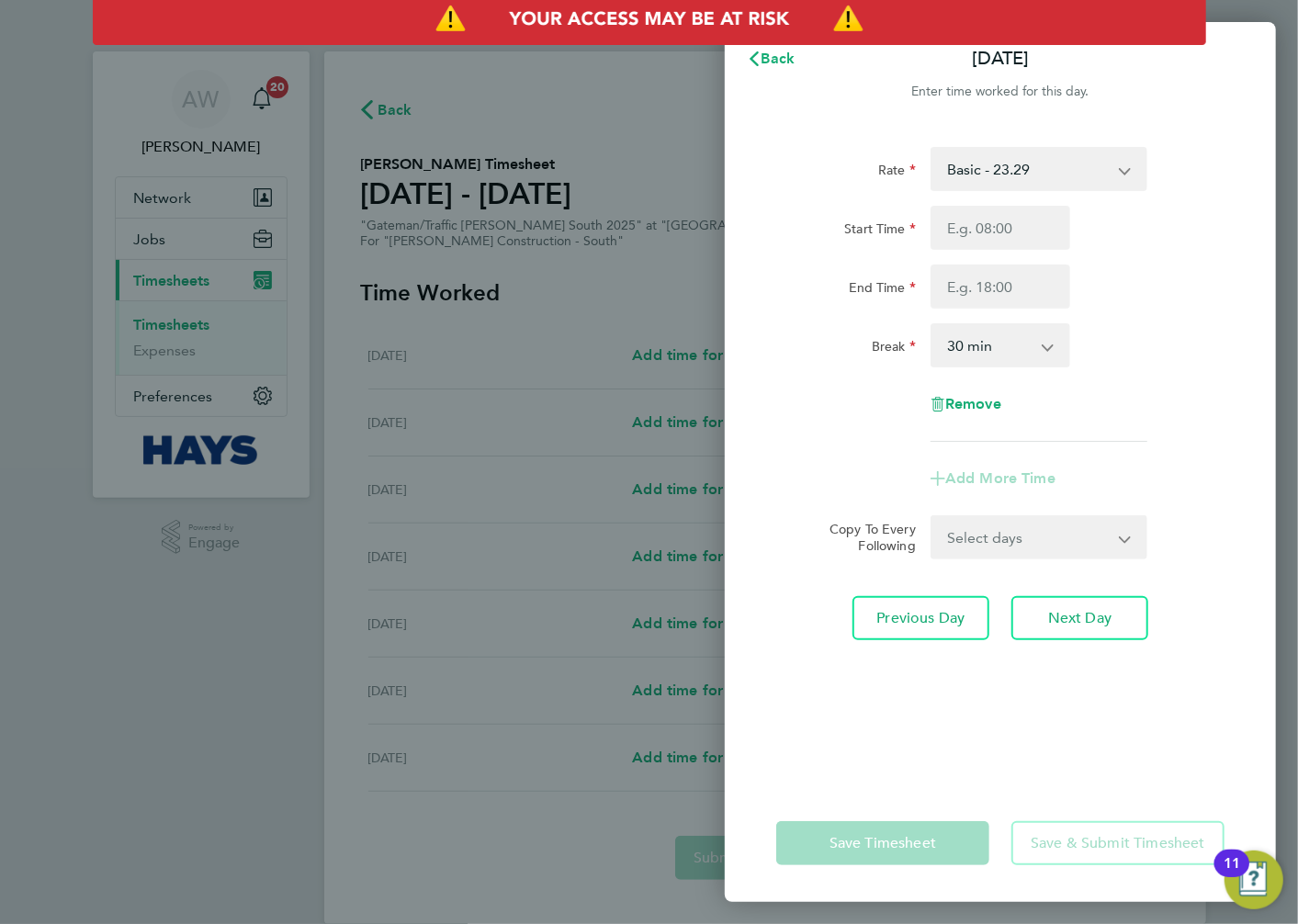
click at [985, 171] on select "Basic - 23.29 Weekday OT 45h+ - 33.79 Sat first 4h - 33.79 Sat after 4h - 44.62…" at bounding box center [1028, 168] width 191 height 41
click at [990, 233] on input "Start Time" at bounding box center [1001, 228] width 140 height 45
type input "07:30"
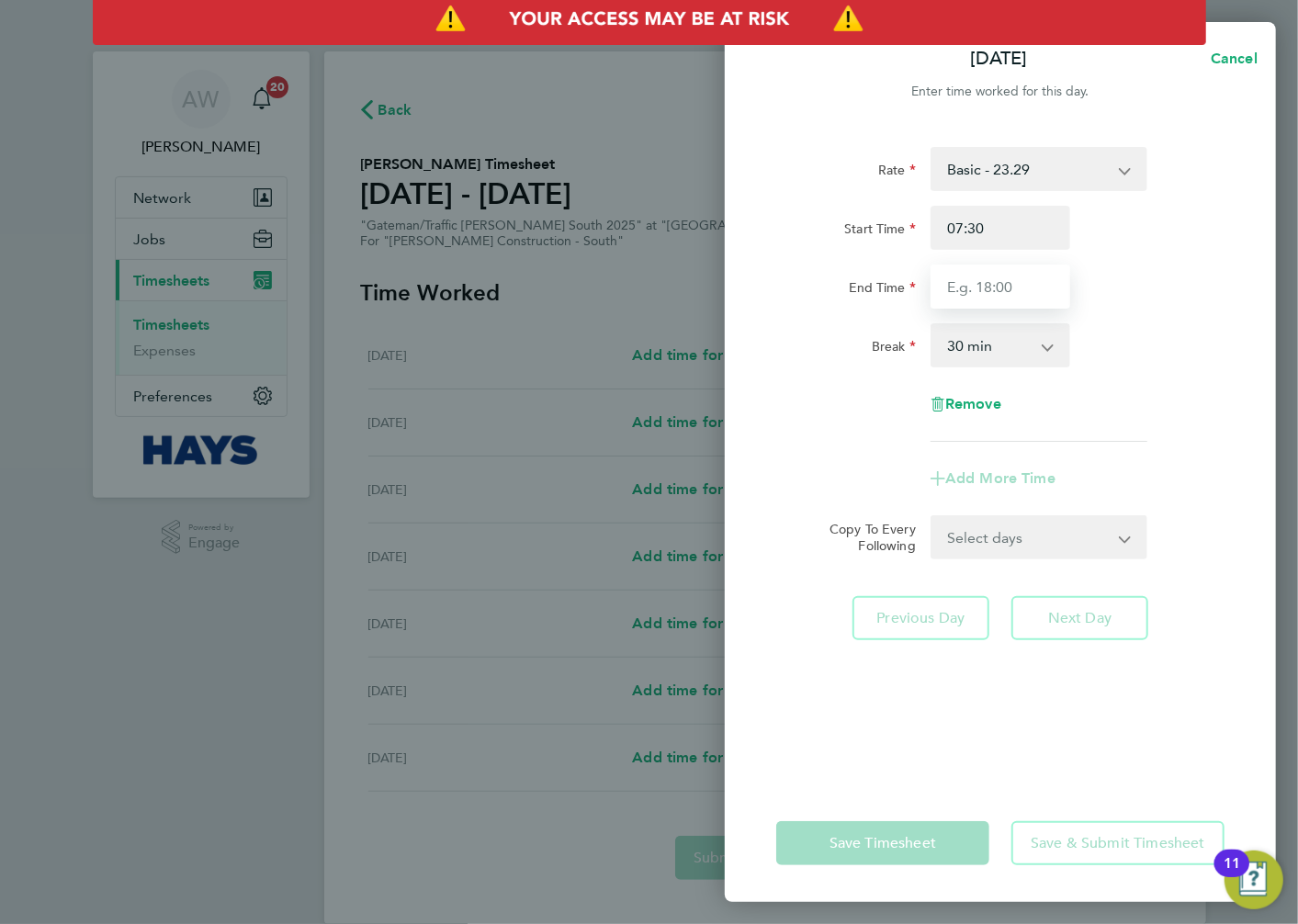
click at [1028, 303] on input "End Time" at bounding box center [1001, 286] width 140 height 45
click at [1121, 286] on div "End Time 18:00" at bounding box center [1000, 286] width 463 height 45
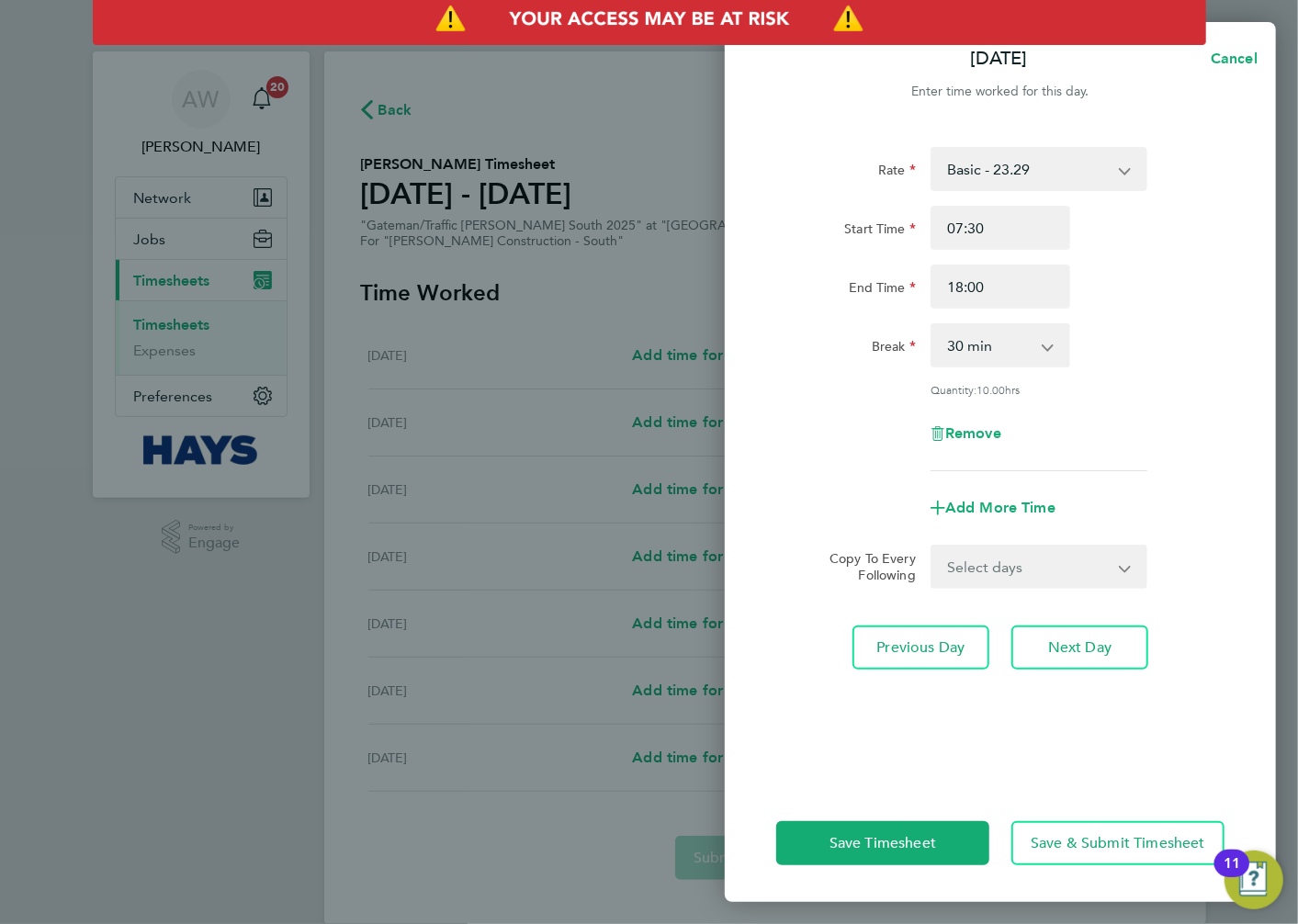
click at [1139, 343] on div "Break 0 min 15 min 30 min 45 min 60 min 75 min 90 min" at bounding box center [1000, 345] width 463 height 45
drag, startPoint x: 1013, startPoint y: 289, endPoint x: 931, endPoint y: 289, distance: 82.0
click at [931, 289] on input "18:00" at bounding box center [1001, 286] width 140 height 45
type input "17:30"
click at [1184, 296] on div "End Time 17:30" at bounding box center [1000, 286] width 463 height 45
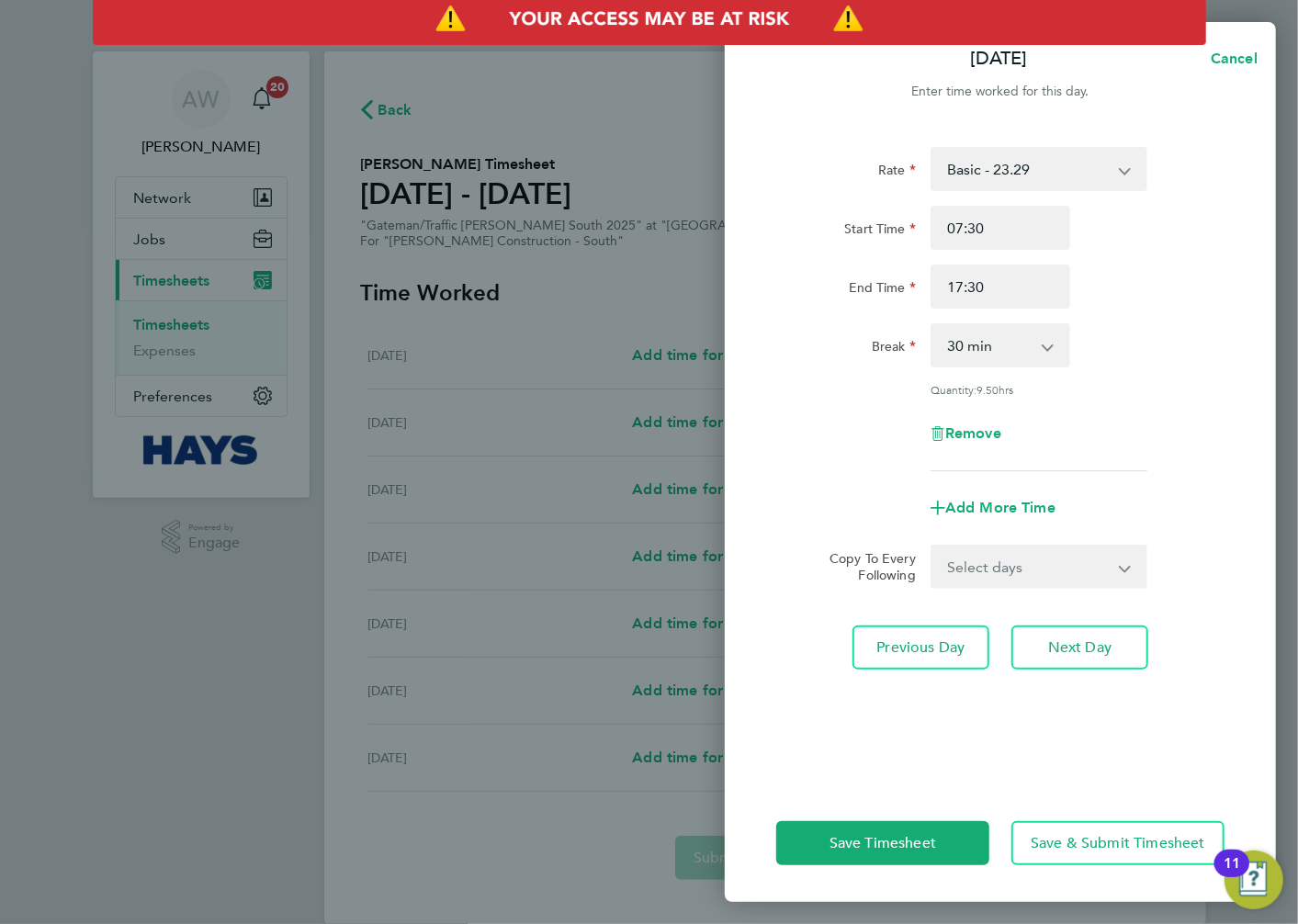
click at [1014, 547] on select "Select days Day [DATE] [DATE] [DATE]" at bounding box center [1028, 566] width 193 height 41
select select "DAY"
click at [932, 547] on select "Select days Day [DATE] [DATE] [DATE]" at bounding box center [1028, 566] width 193 height 41
select select "[DATE]"
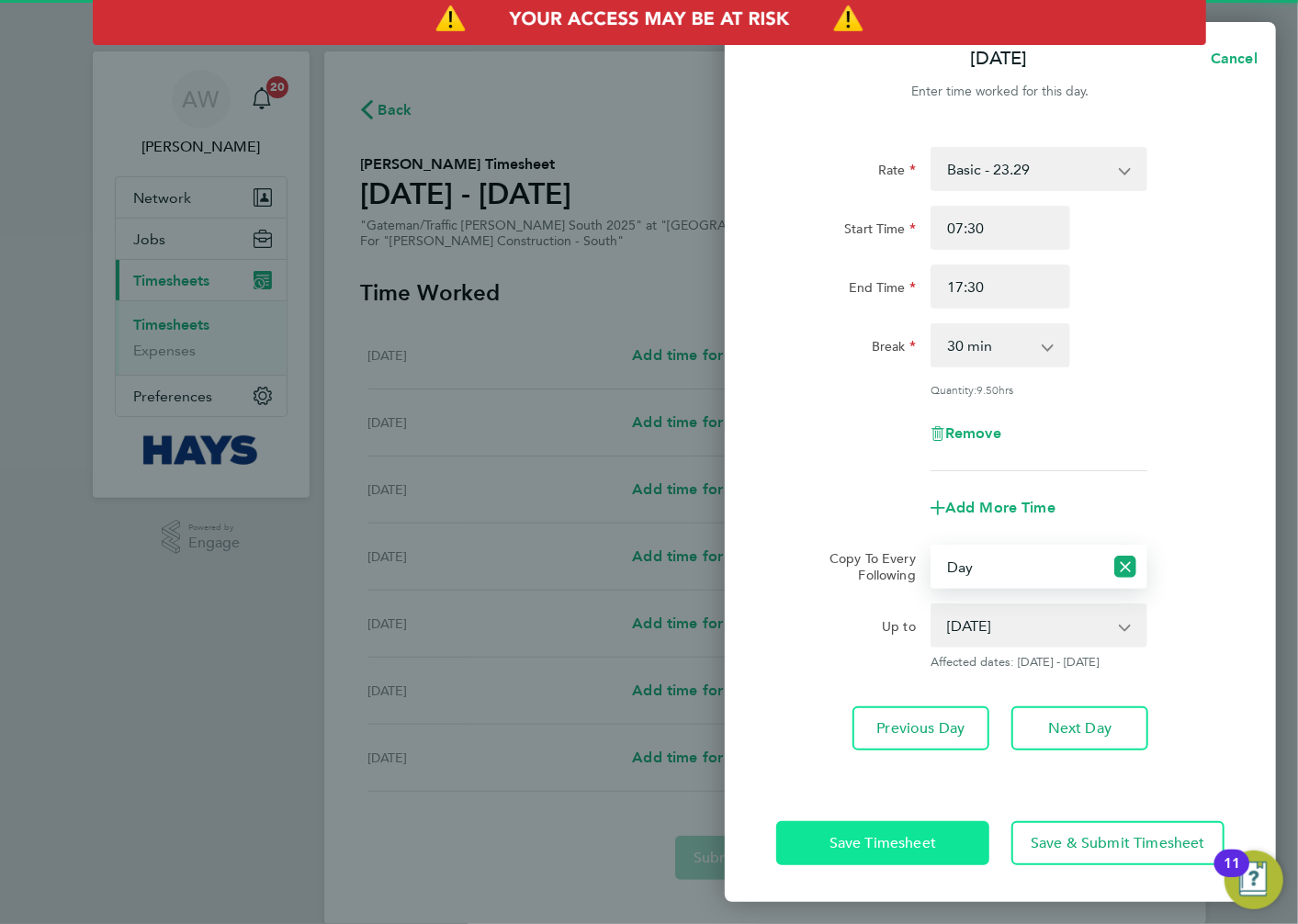
click at [943, 853] on button "Save Timesheet" at bounding box center [883, 843] width 213 height 45
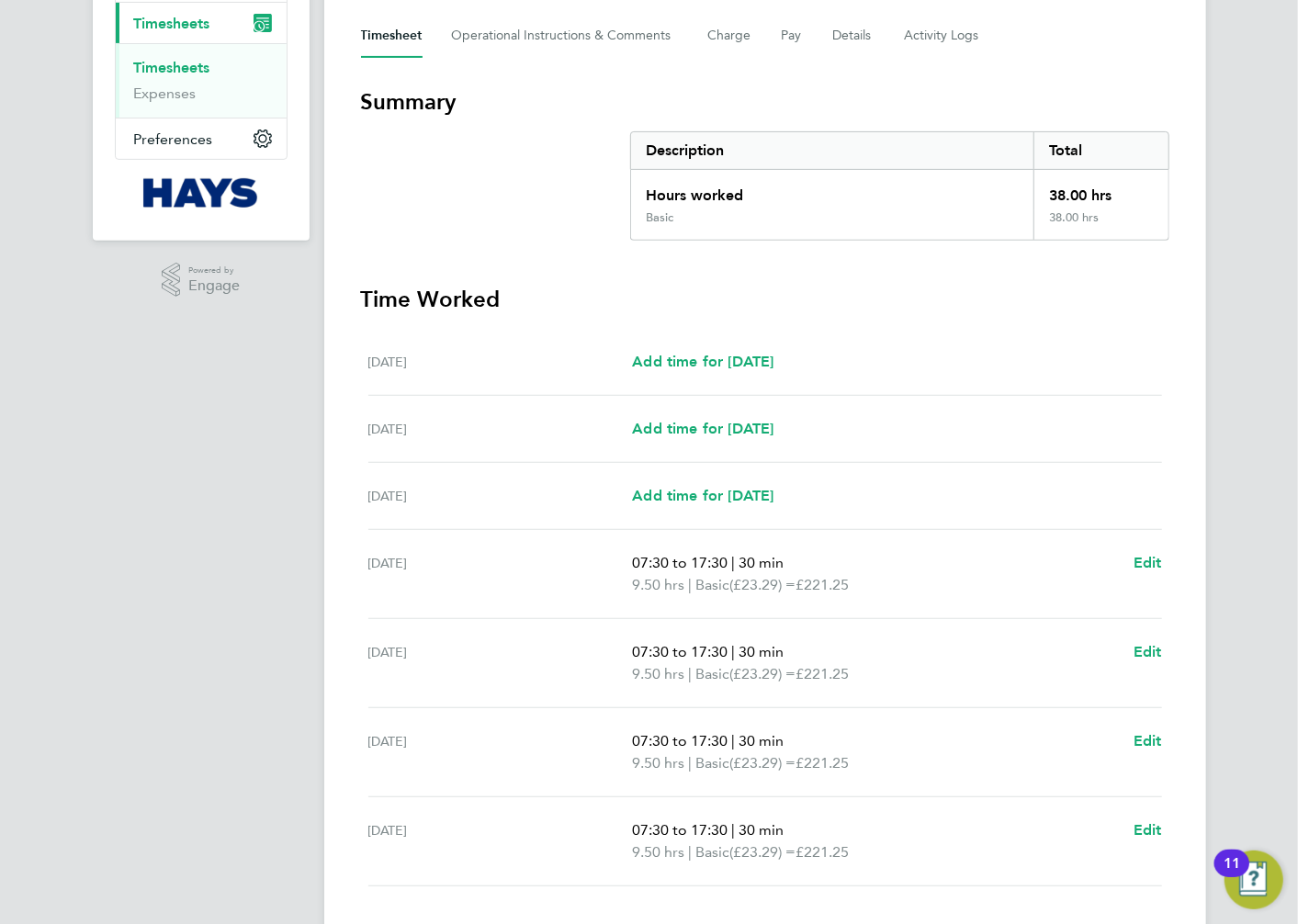
scroll to position [71, 0]
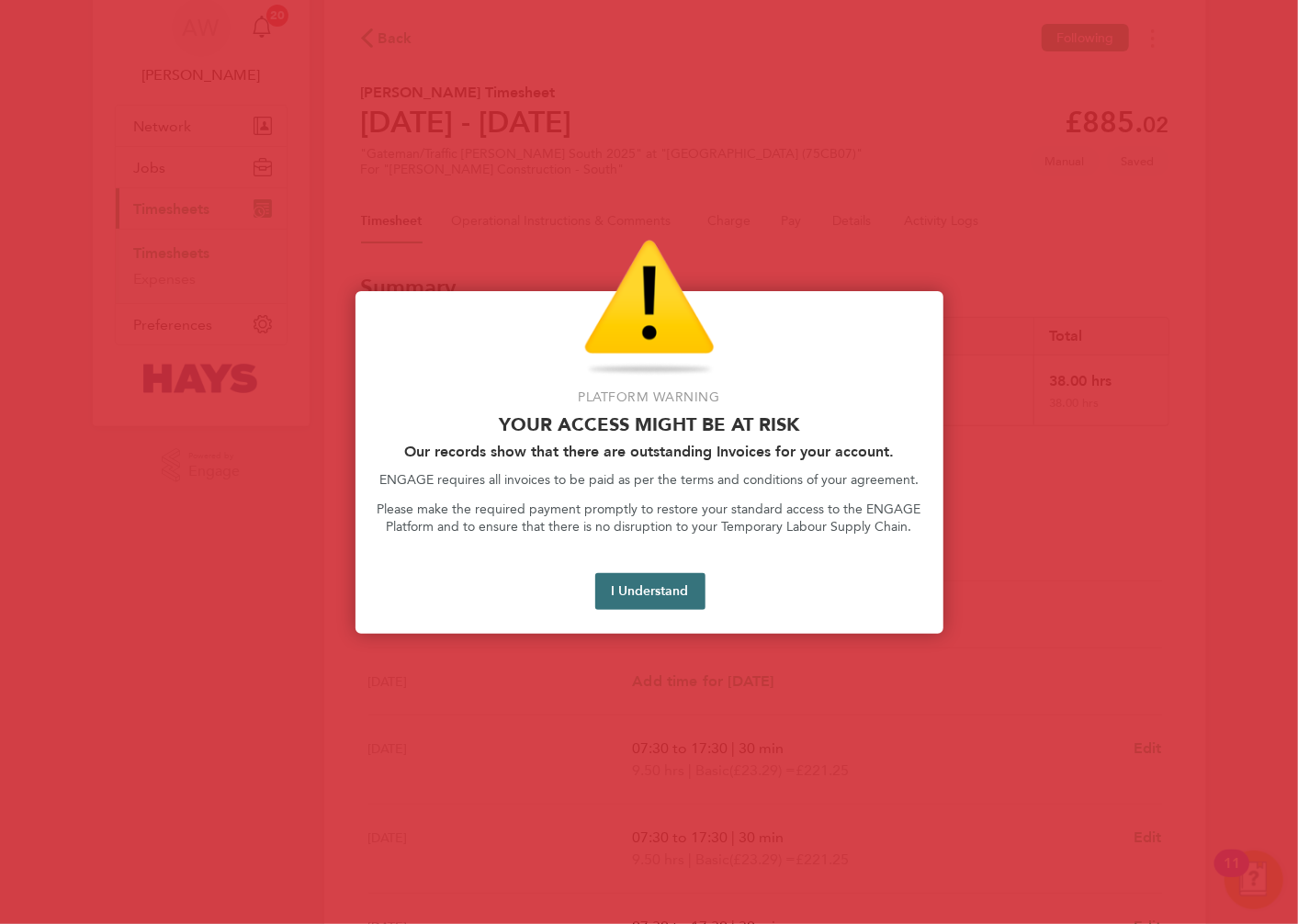
click at [665, 593] on button "I Understand" at bounding box center [650, 591] width 110 height 37
click at [618, 594] on button "I Understand" at bounding box center [650, 591] width 110 height 37
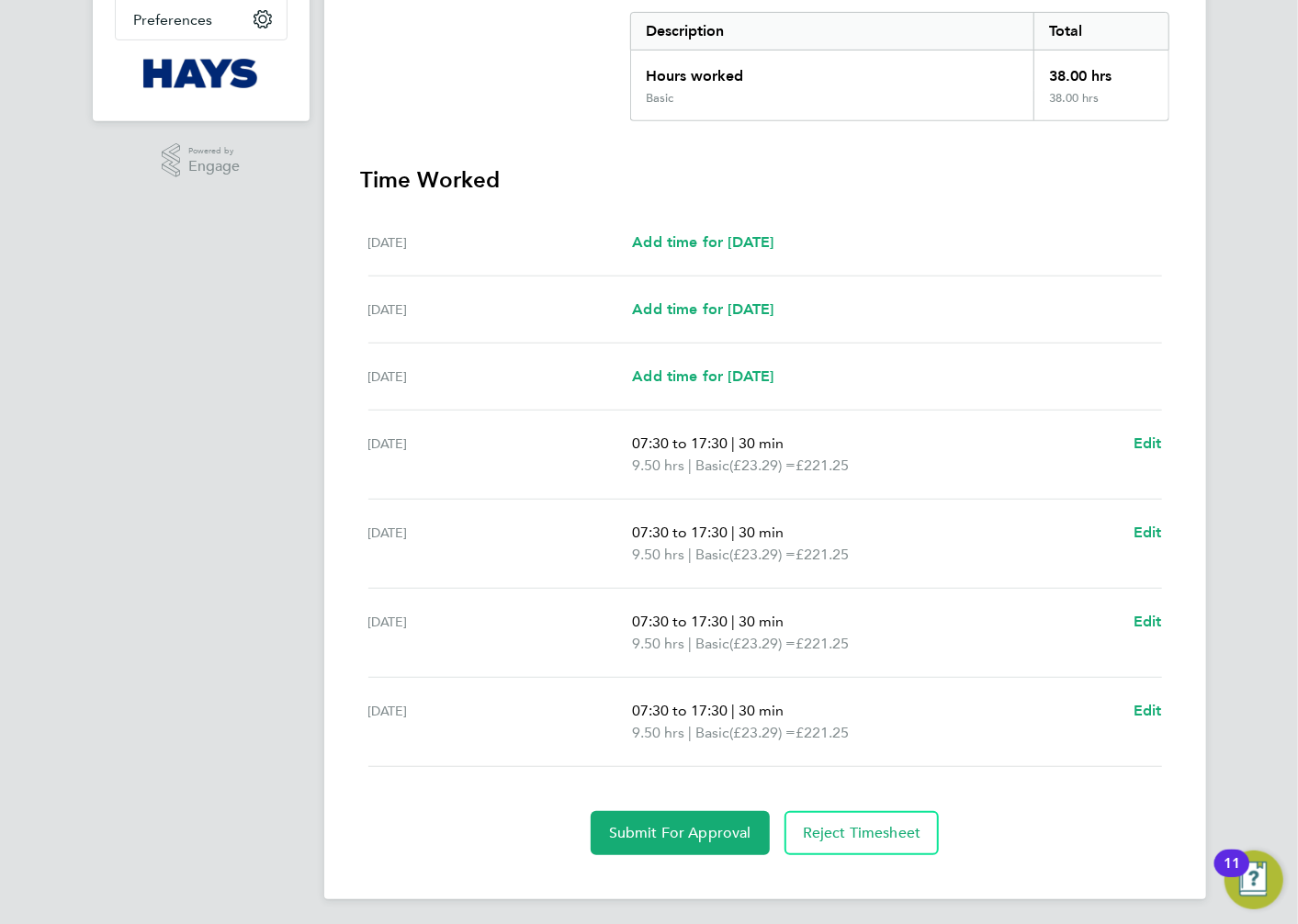
scroll to position [378, 0]
click at [1143, 439] on span "Edit" at bounding box center [1147, 442] width 29 height 18
select select "30"
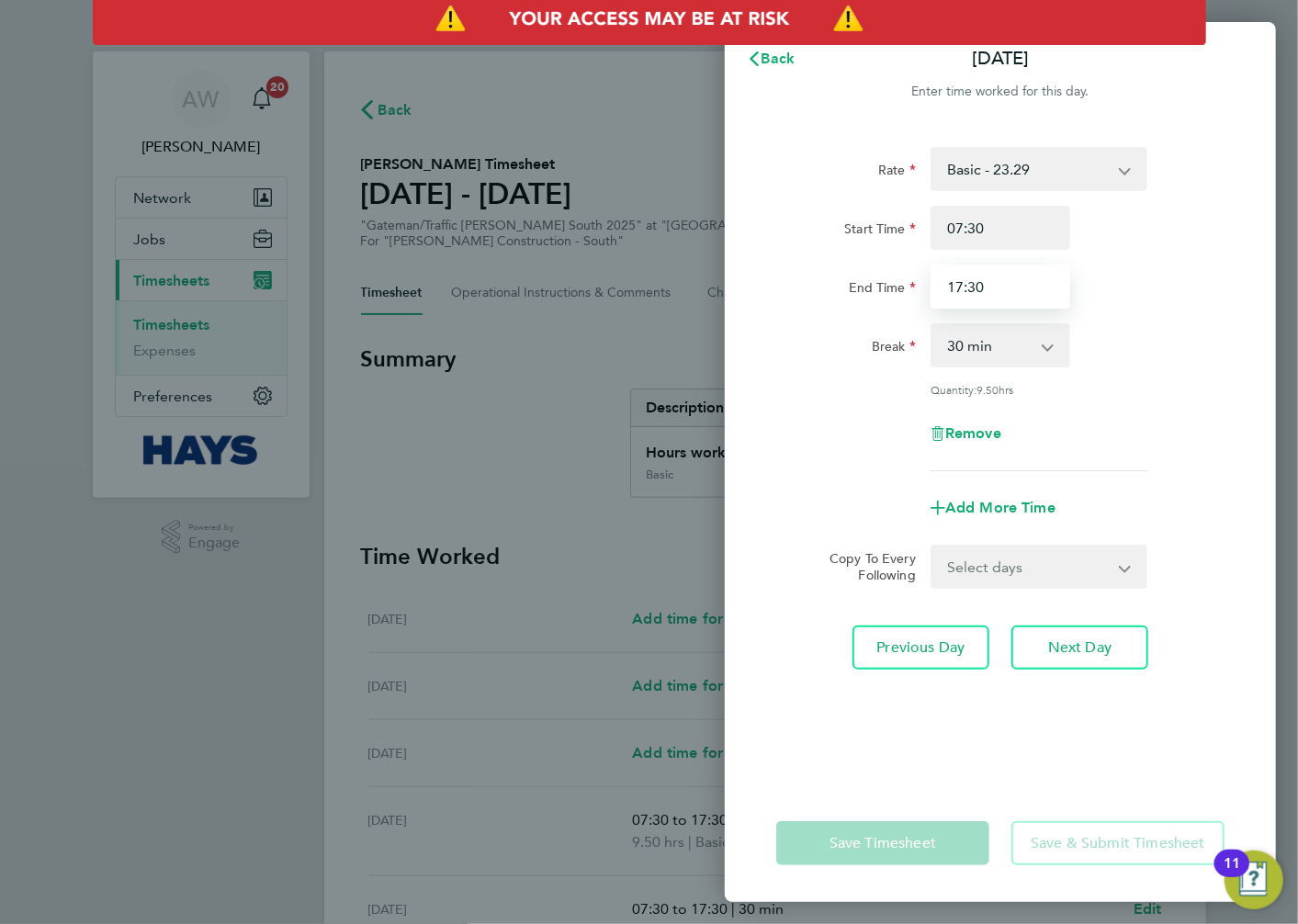
drag, startPoint x: 1002, startPoint y: 290, endPoint x: 919, endPoint y: 290, distance: 83.0
click at [919, 290] on div "End Time 17:30" at bounding box center [1000, 286] width 463 height 45
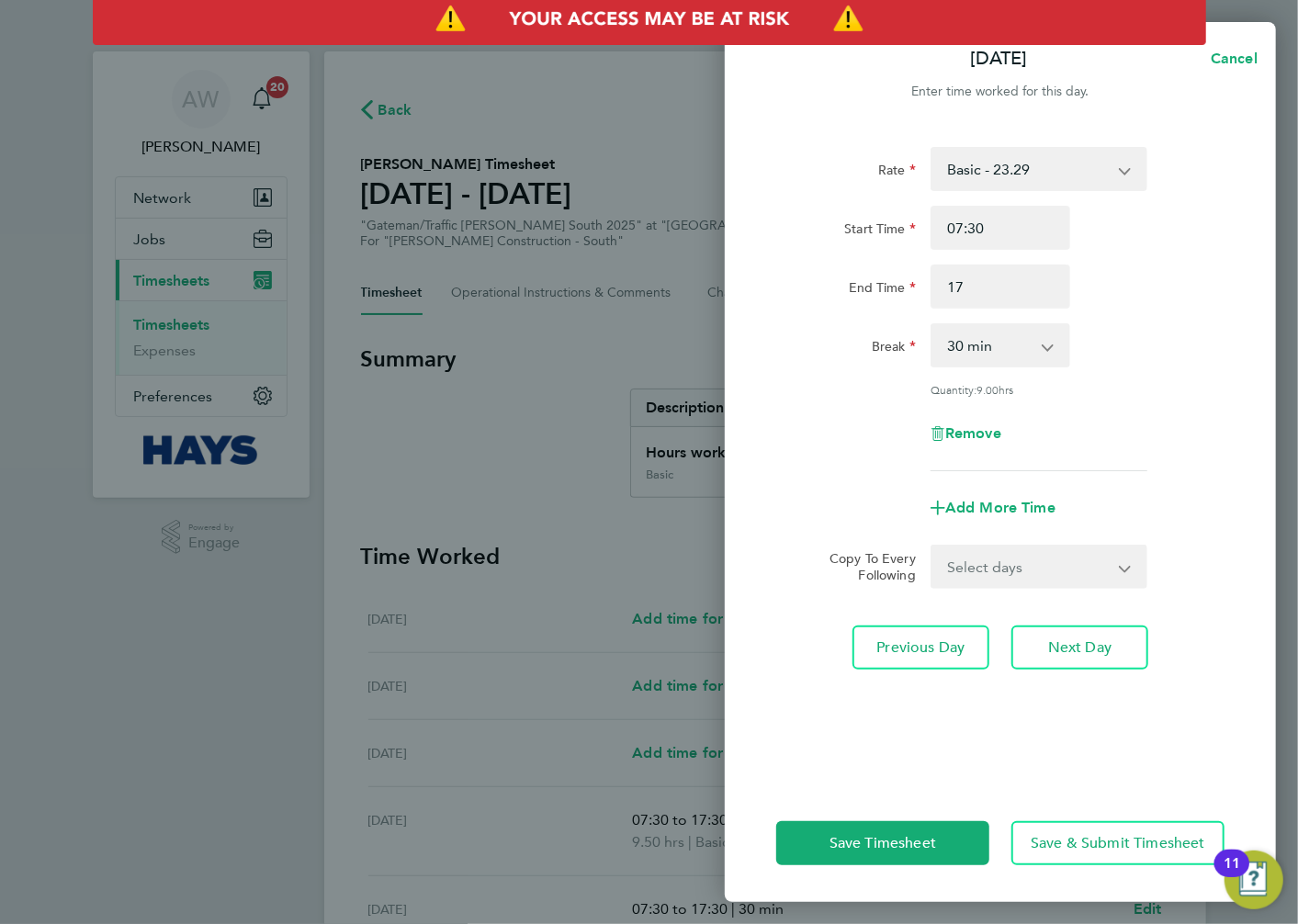
type input "17:00"
click at [1140, 294] on div "End Time 17:00" at bounding box center [1000, 286] width 463 height 45
click at [1014, 505] on span "Add More Time" at bounding box center [1000, 508] width 110 height 18
select select "null"
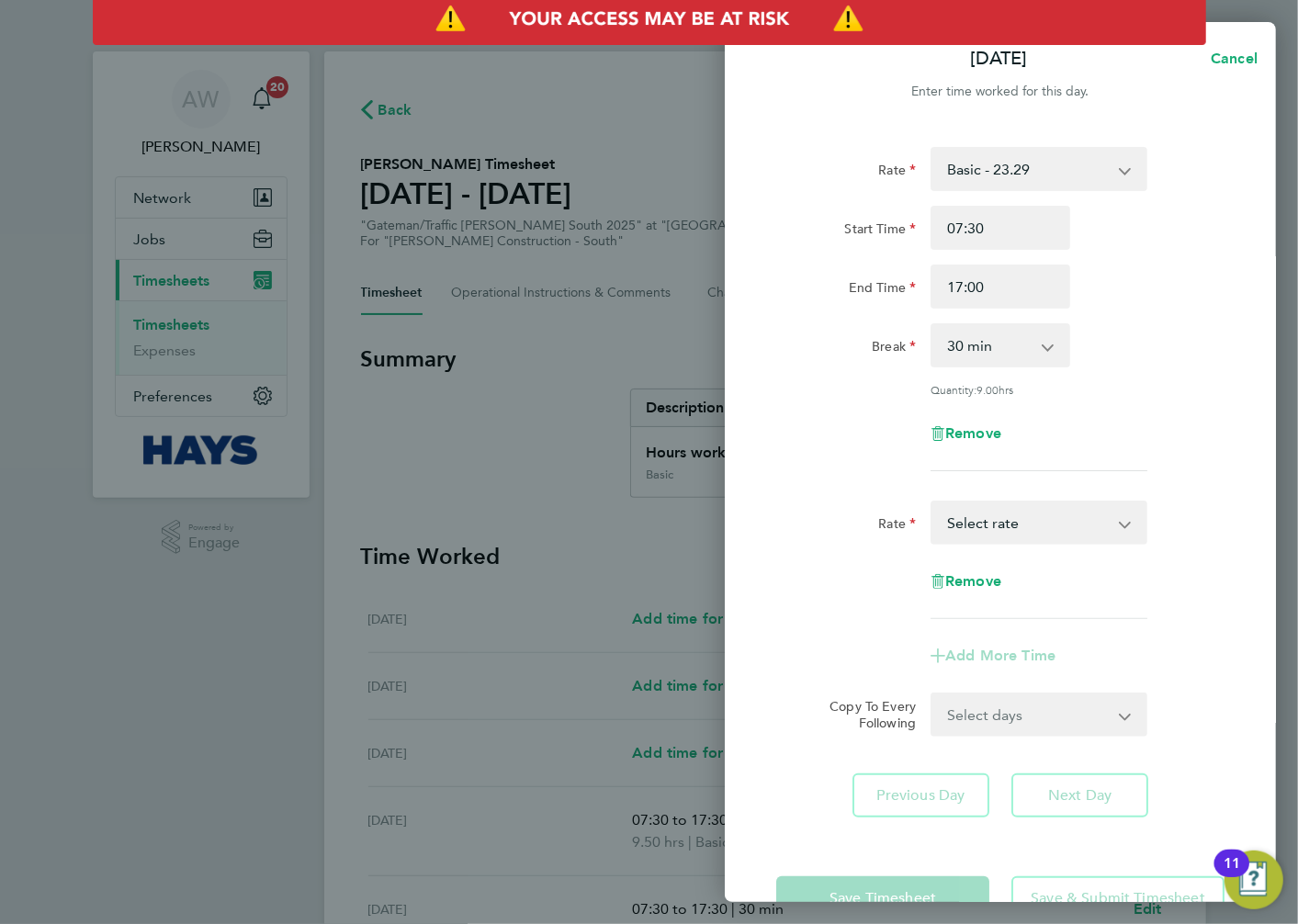
click at [1027, 524] on select "Basic - 23.29 Weekday OT 45h+ - 33.79 Sat first 4h - 33.79 Sat after 4h - 44.62…" at bounding box center [1028, 522] width 191 height 41
select select "30"
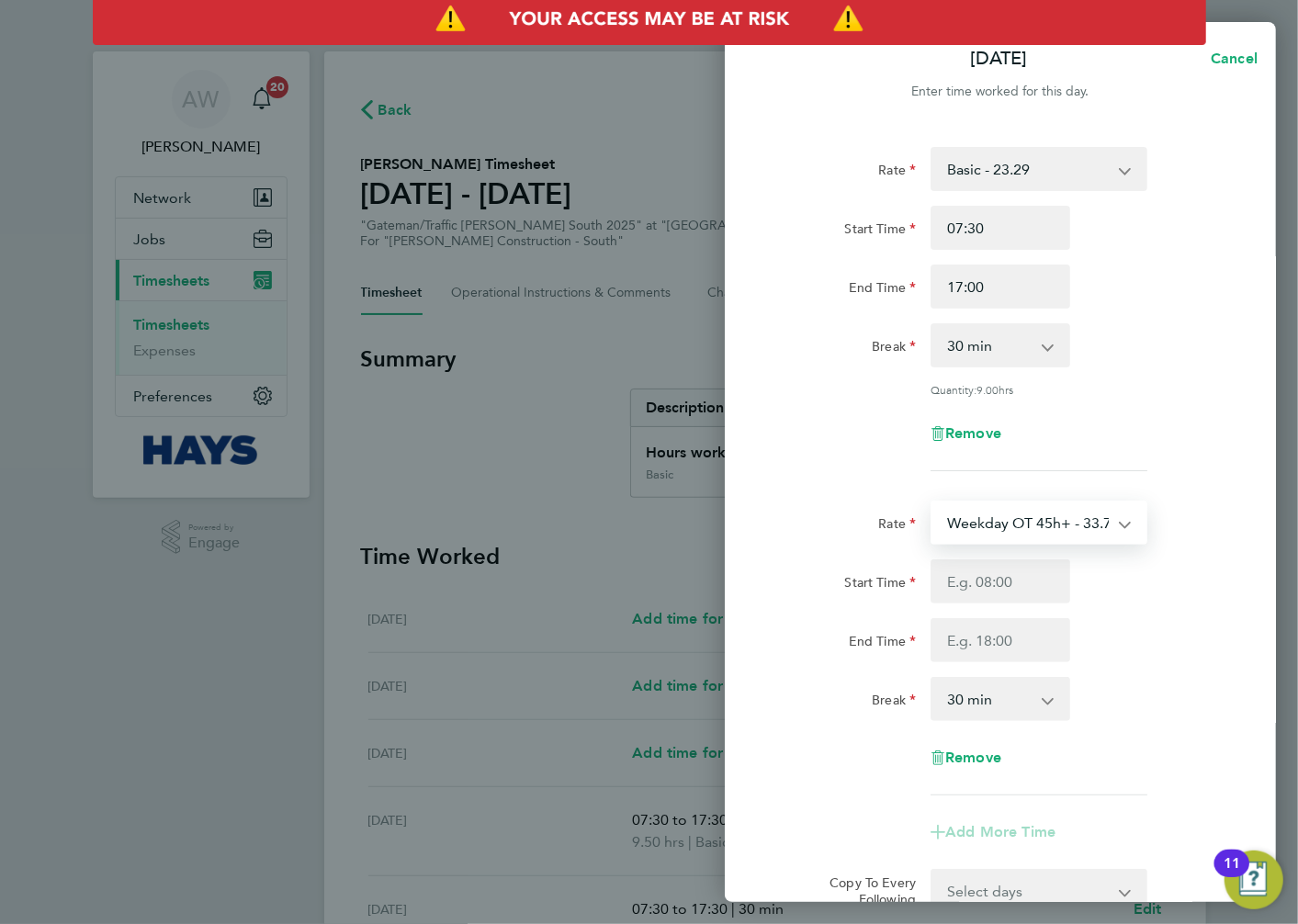
click at [1020, 536] on select "Weekday OT 45h+ - 33.79 Basic - 23.29 Sat first 4h - 33.79 Sat after 4h - 44.62…" at bounding box center [1028, 522] width 191 height 41
click at [1220, 500] on div "Rate Weekday OT 45h+ - 33.79 Basic - 23.29 Sat first 4h - 33.79 Sat after 4h - …" at bounding box center [1000, 522] width 463 height 45
click at [1025, 581] on input "Start Time" at bounding box center [1001, 581] width 140 height 45
type input "17:00"
click at [1171, 570] on div "Start Time 17:00" at bounding box center [1000, 581] width 463 height 45
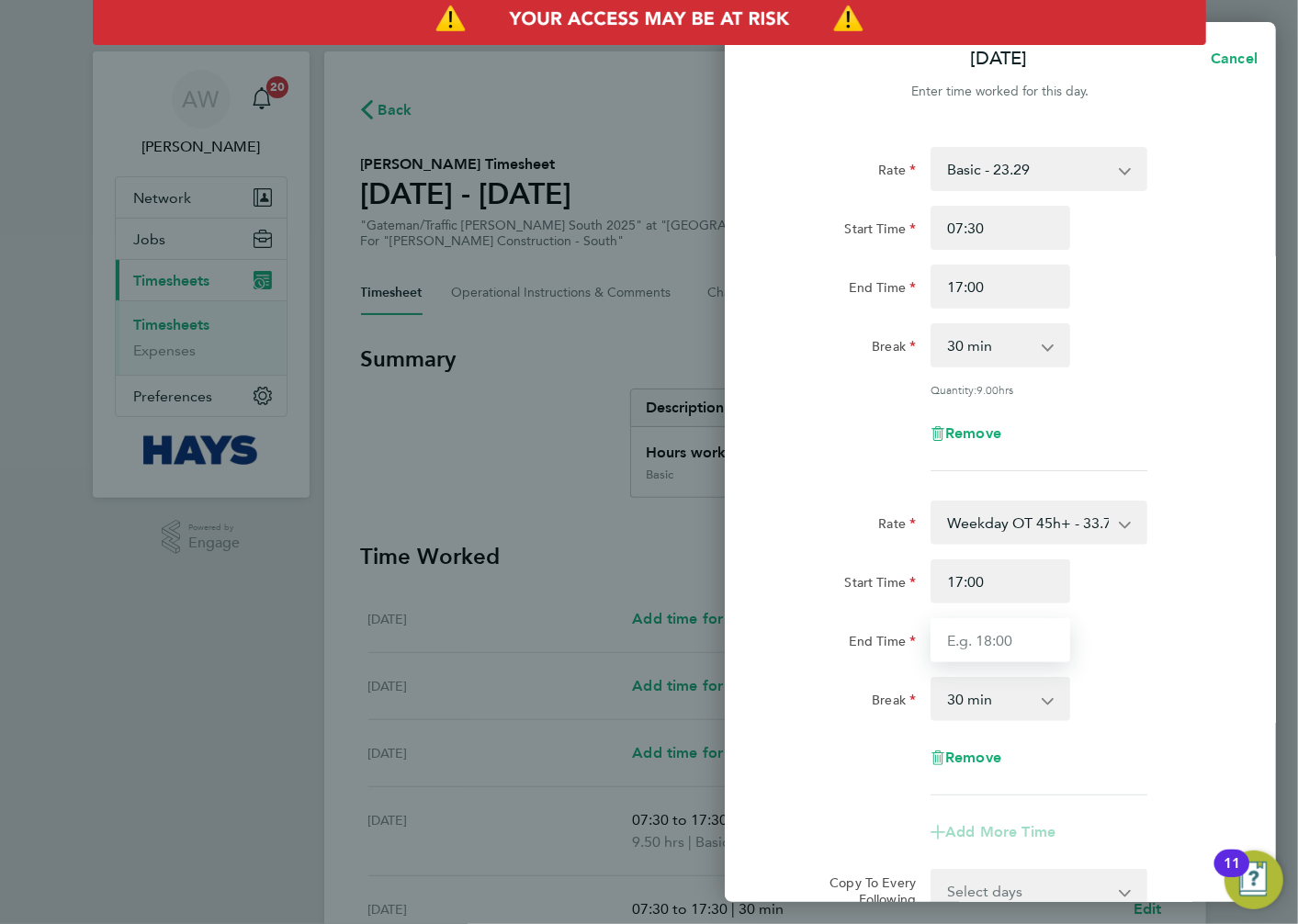
click at [1034, 641] on input "End Time" at bounding box center [1001, 640] width 140 height 45
type input "18:00"
click at [1167, 626] on div "End Time 18:00" at bounding box center [1000, 640] width 463 height 45
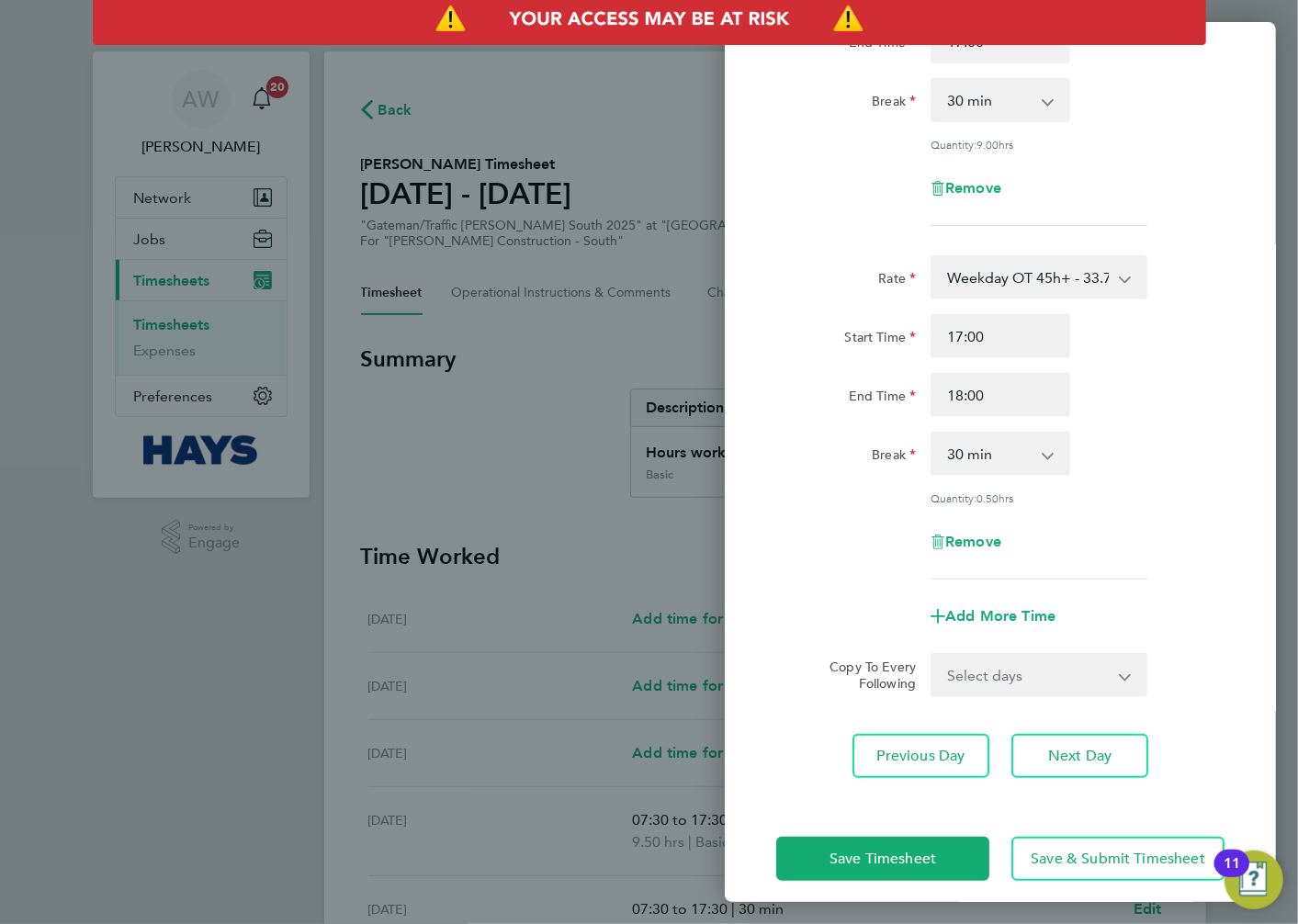
scroll to position [255, 0]
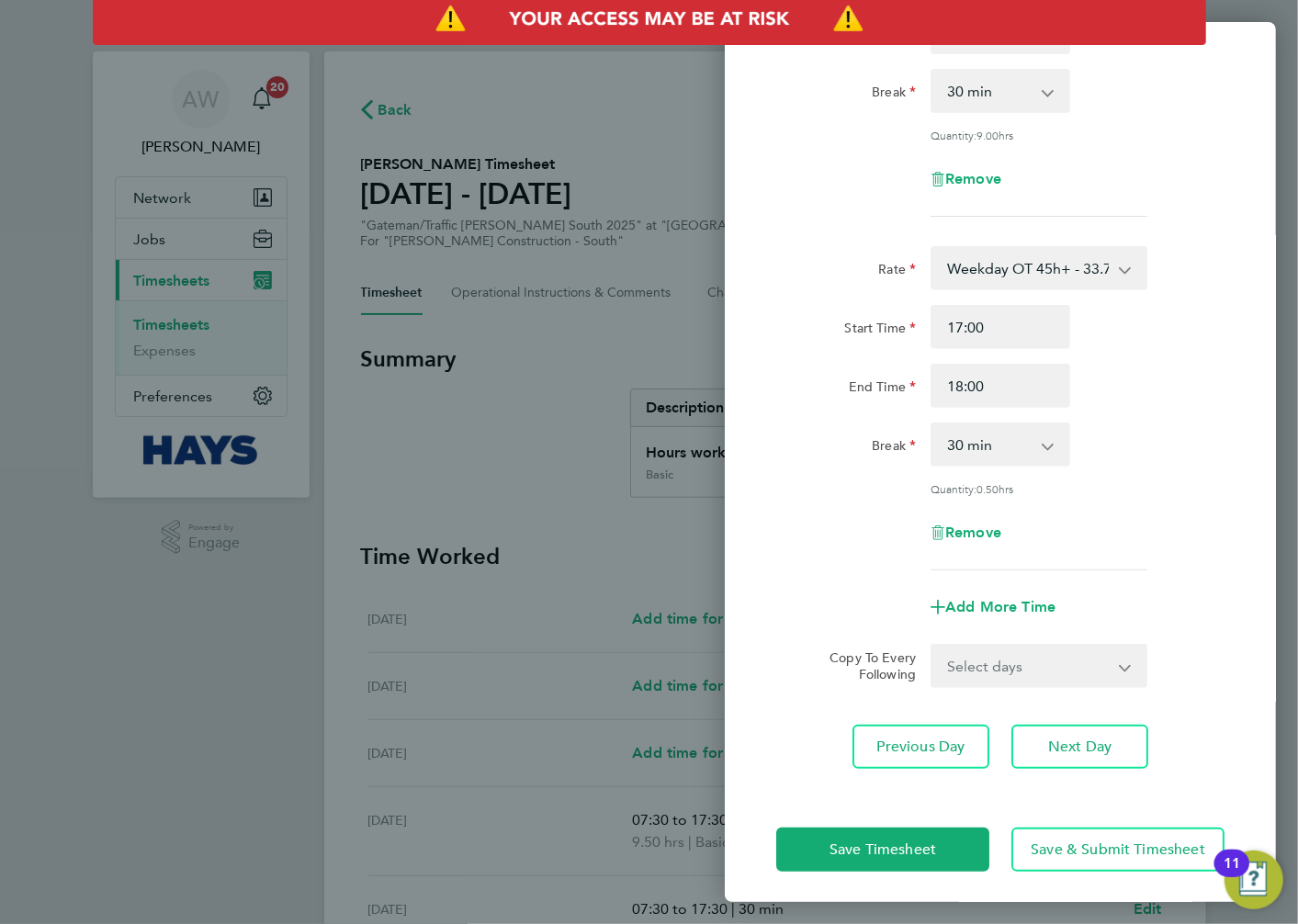
click at [988, 659] on select "Select days Day [DATE] [DATE] [DATE]" at bounding box center [1028, 666] width 193 height 41
select select "DAY"
click at [932, 646] on select "Select days Day [DATE] [DATE] [DATE]" at bounding box center [1028, 666] width 193 height 41
select select "[DATE]"
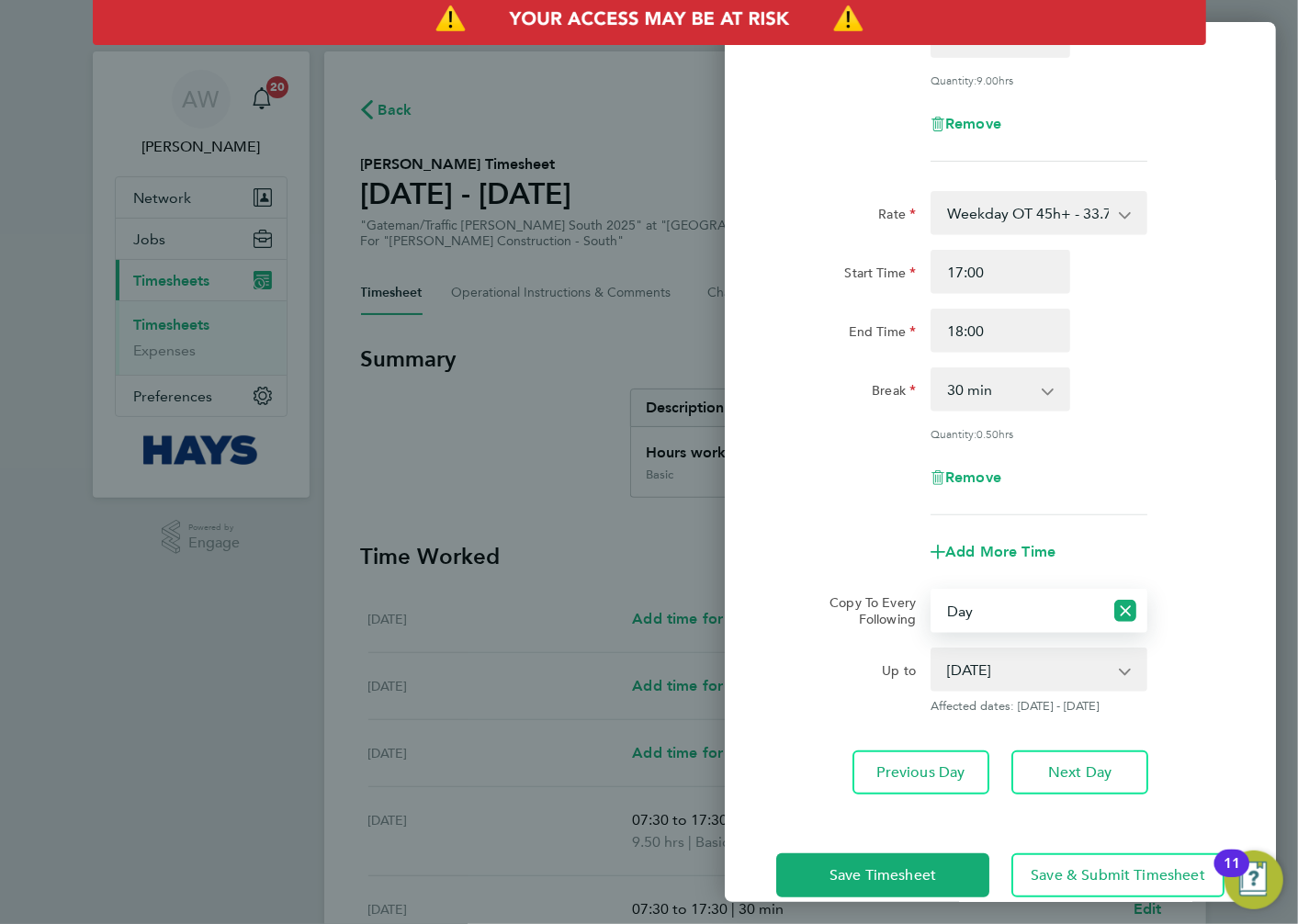
scroll to position [336, 0]
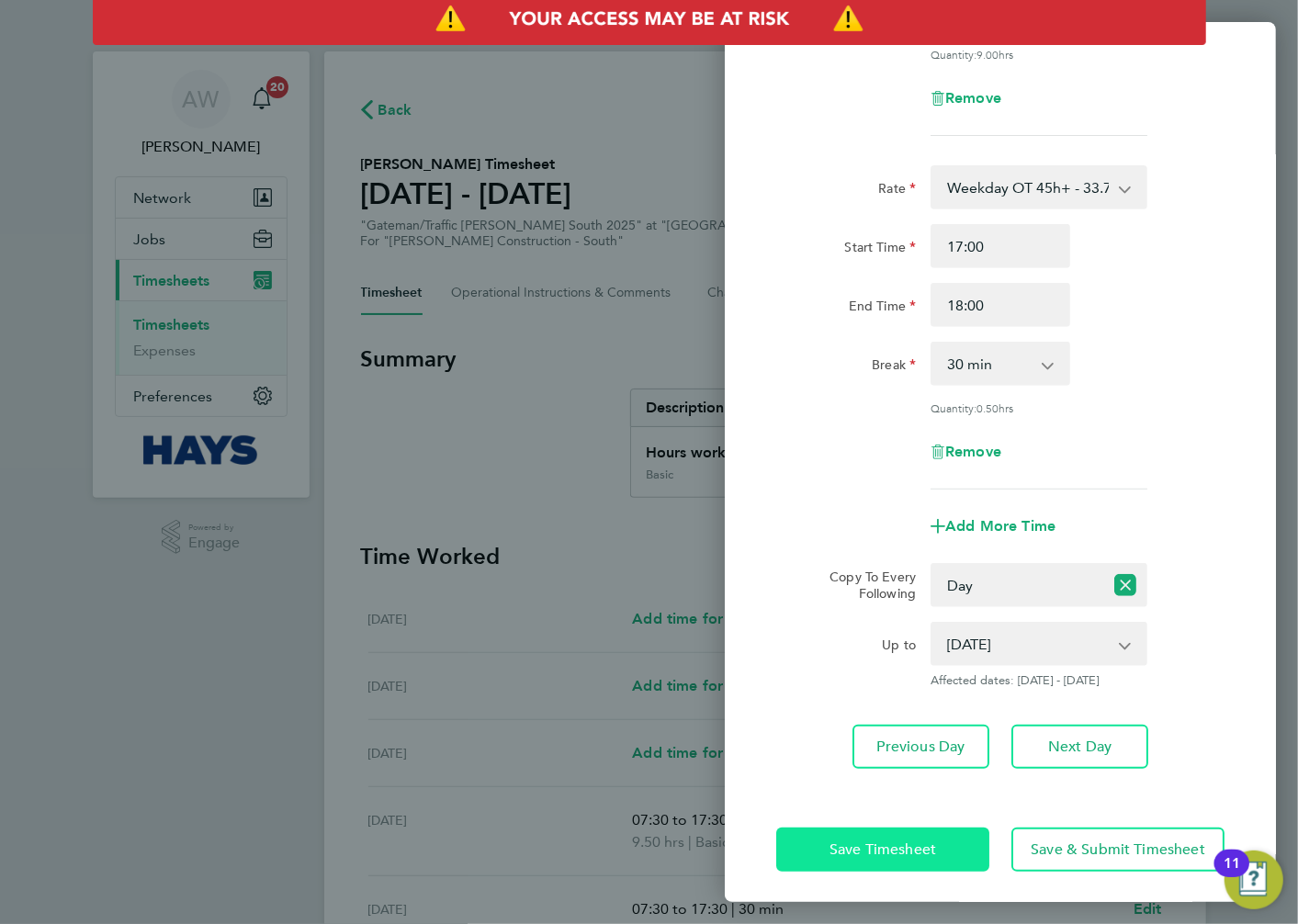
click at [939, 842] on button "Save Timesheet" at bounding box center [883, 850] width 213 height 45
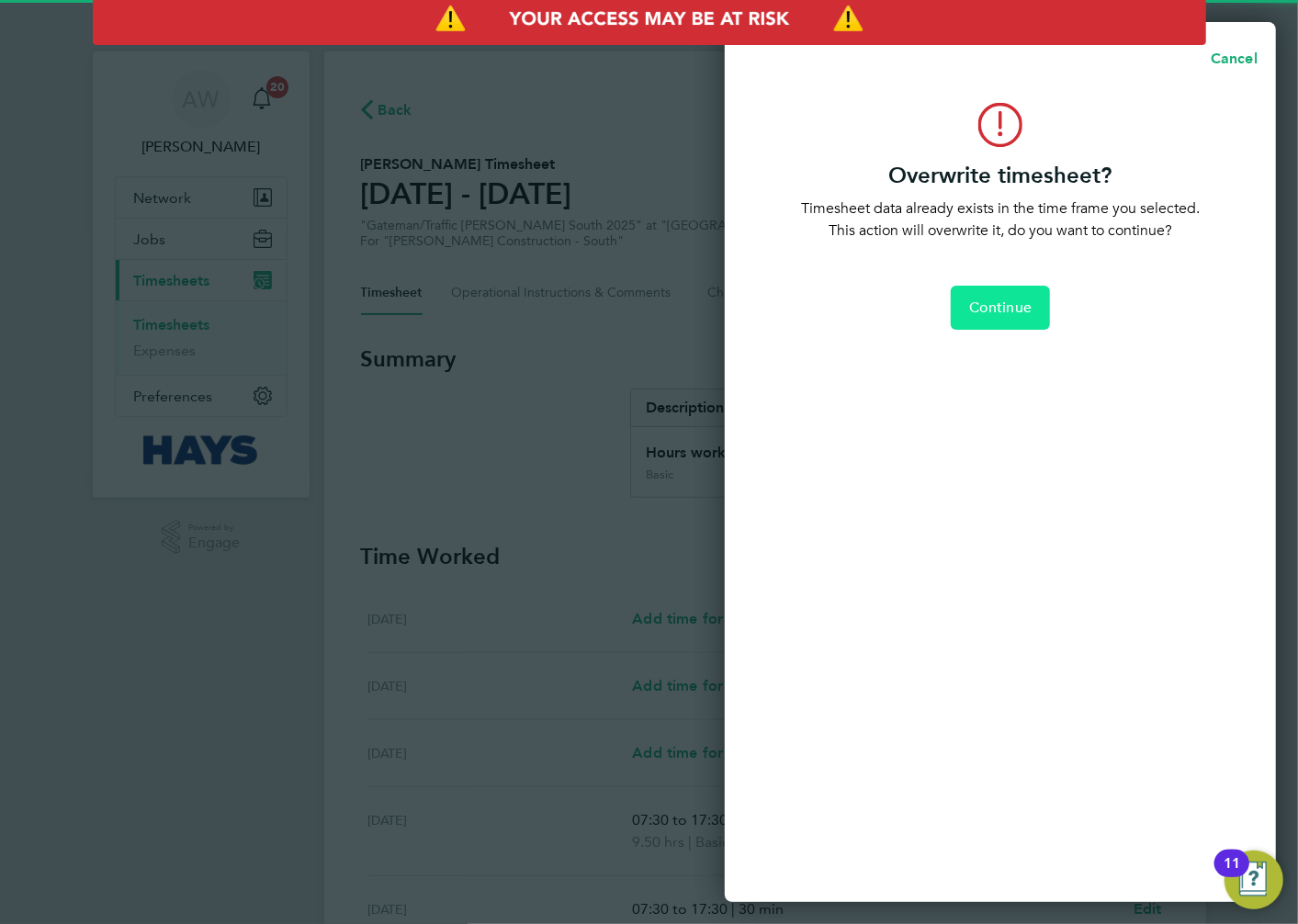
click at [989, 289] on button "Continue" at bounding box center [1001, 307] width 99 height 45
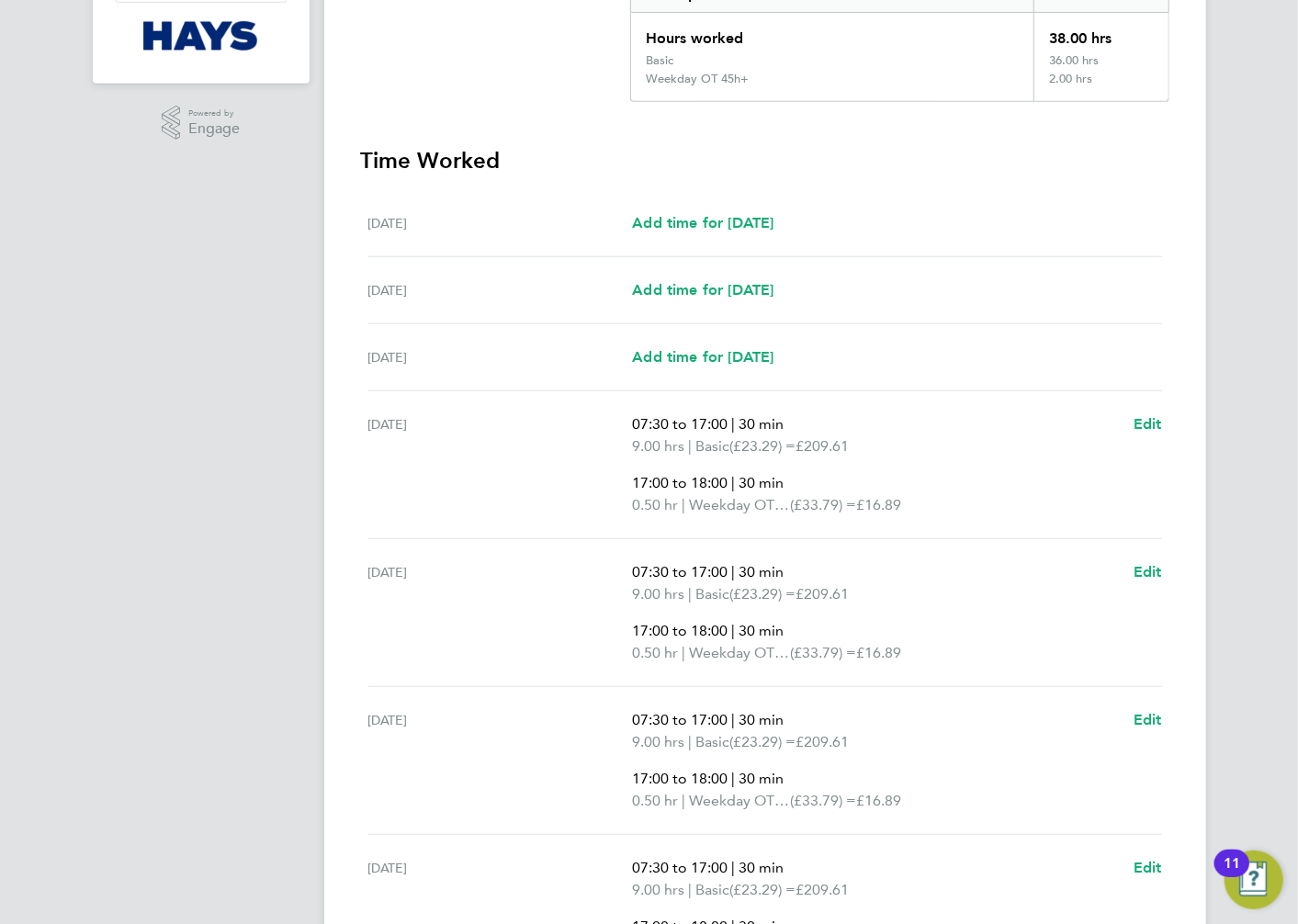
scroll to position [632, 0]
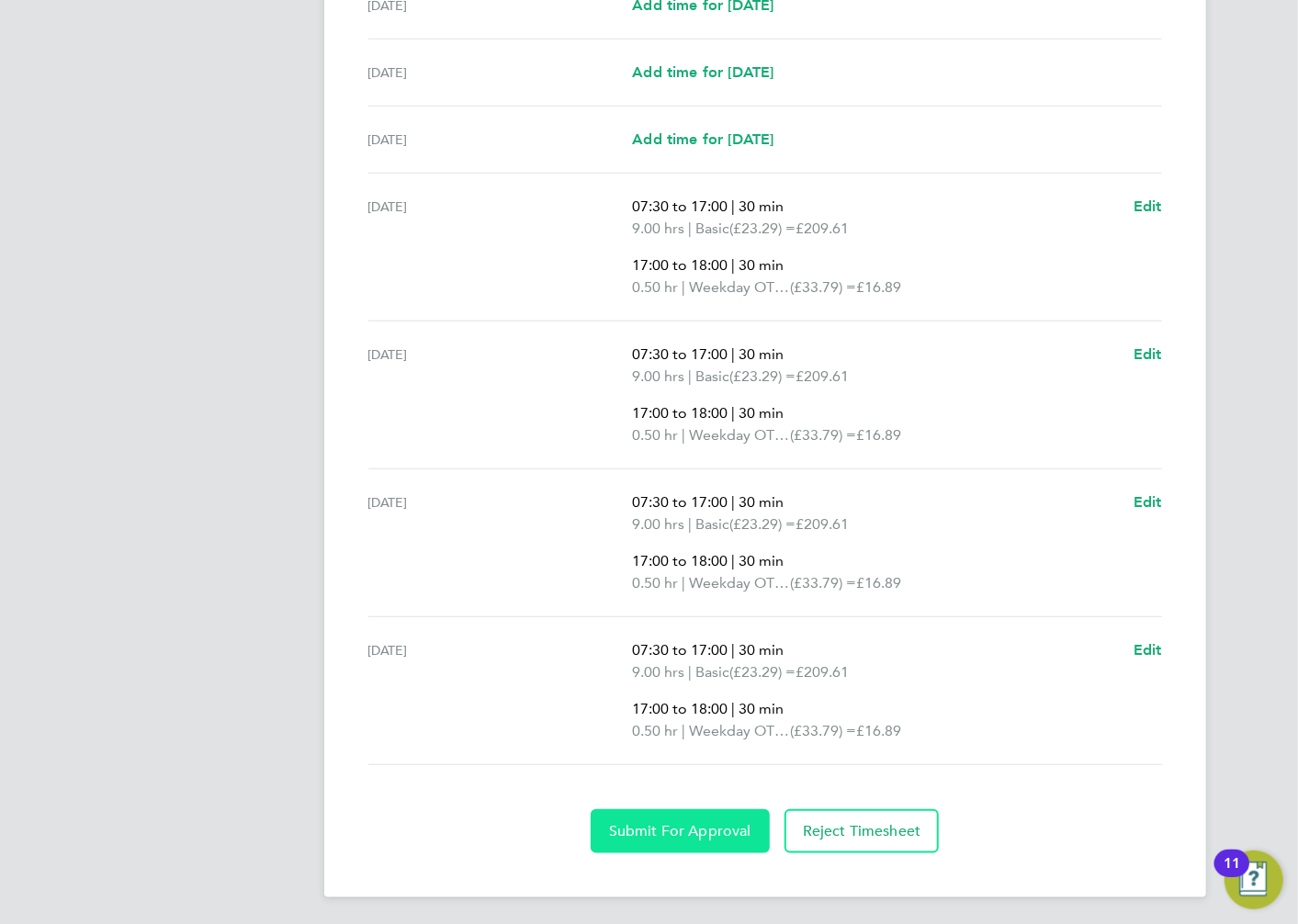
click at [701, 836] on span "Submit For Approval" at bounding box center [681, 831] width 143 height 19
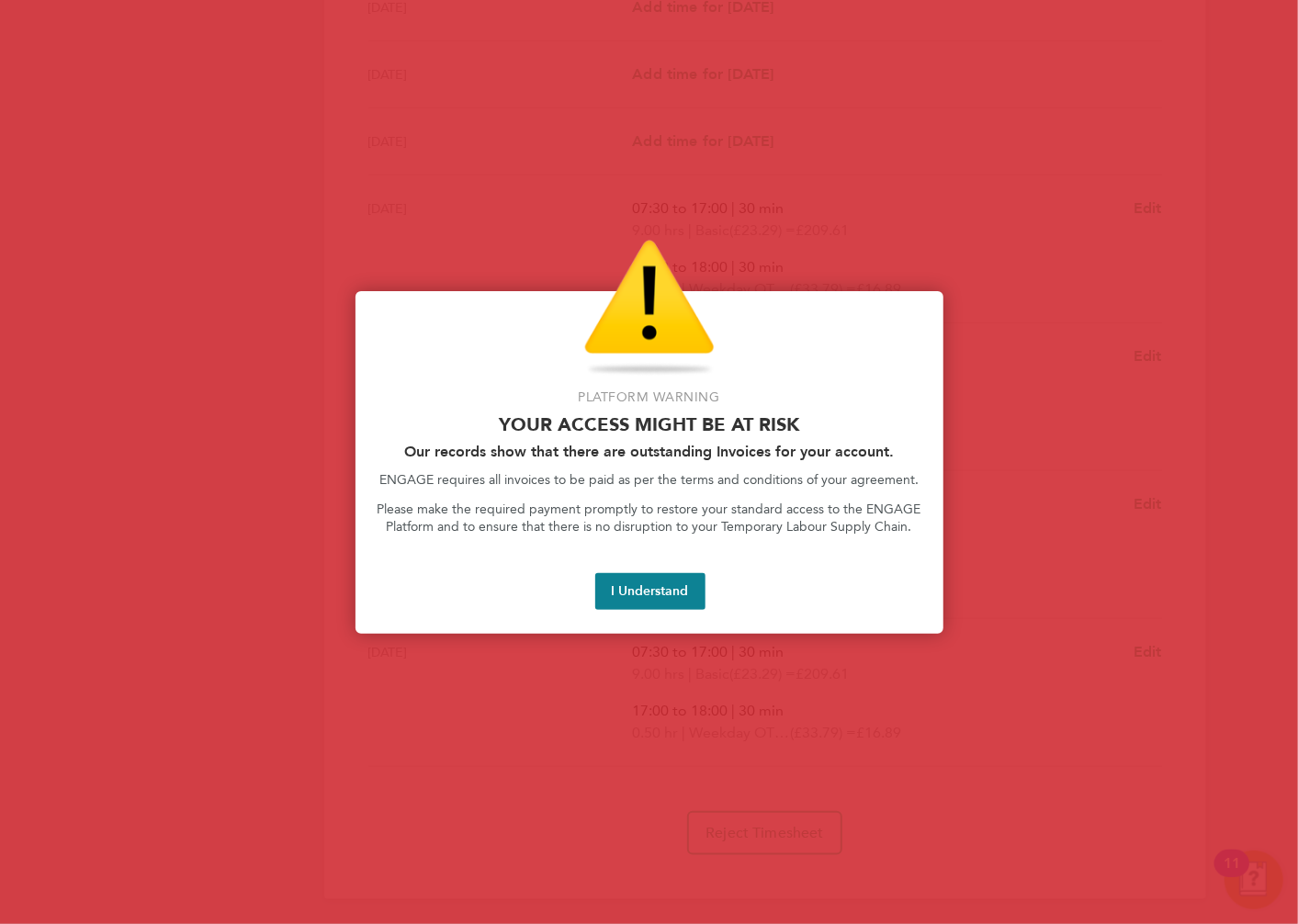
click at [657, 612] on div "Platform Warning Your access might be at risk Our records show that there are o…" at bounding box center [650, 462] width 589 height 343
click at [657, 597] on button "I Understand" at bounding box center [650, 591] width 110 height 37
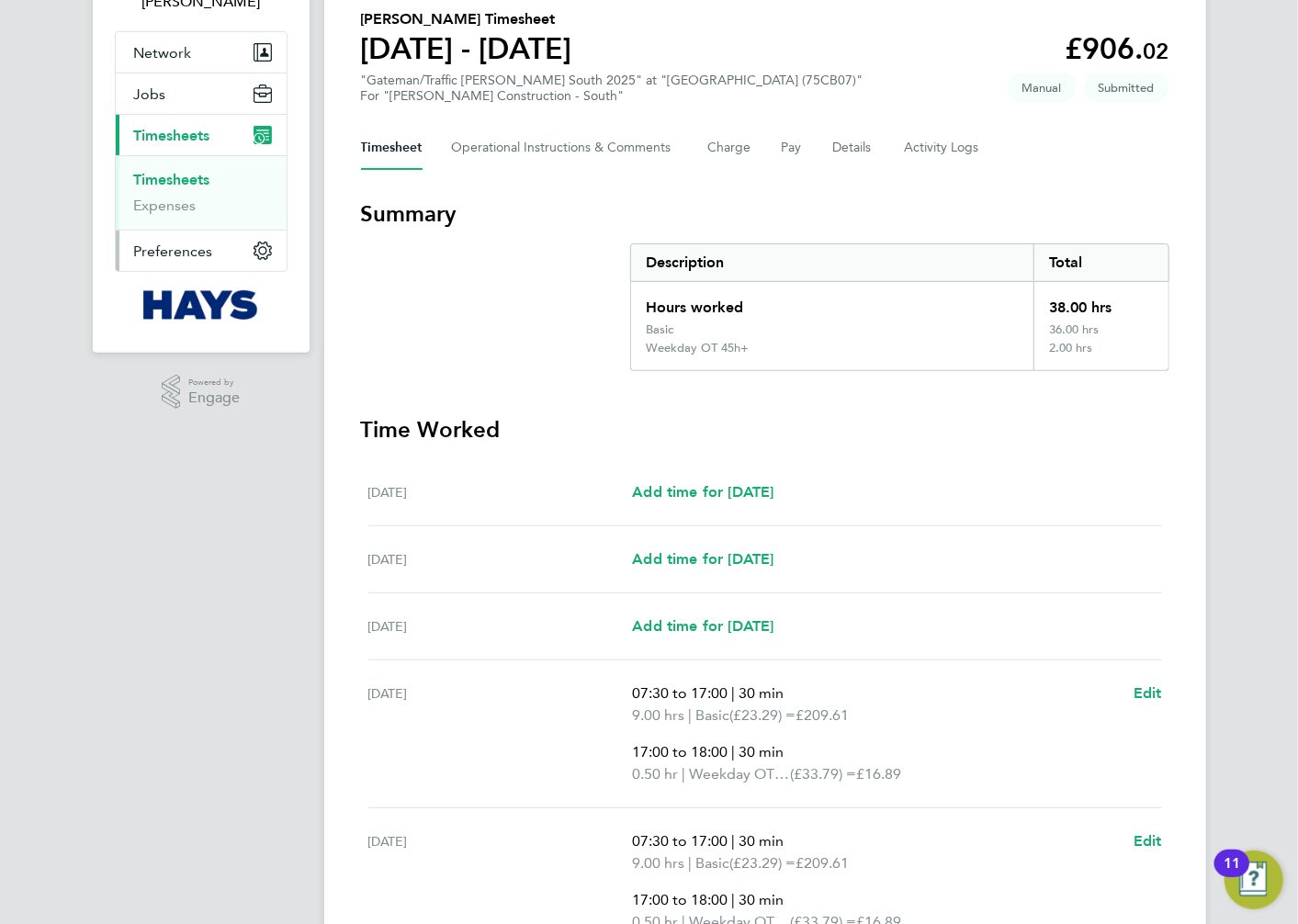
scroll to position [19, 0]
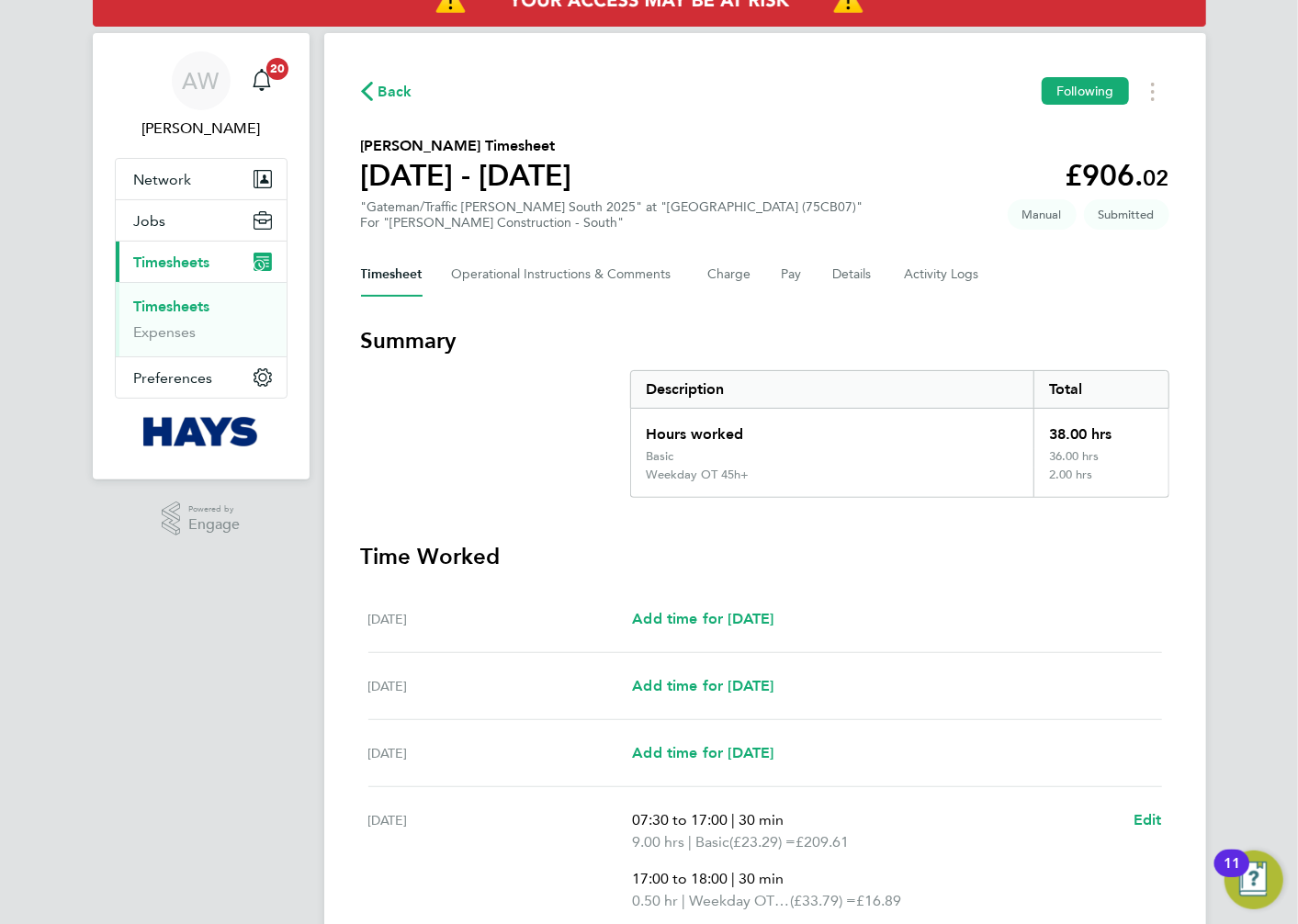
click at [195, 308] on link "Timesheets" at bounding box center [171, 306] width 76 height 18
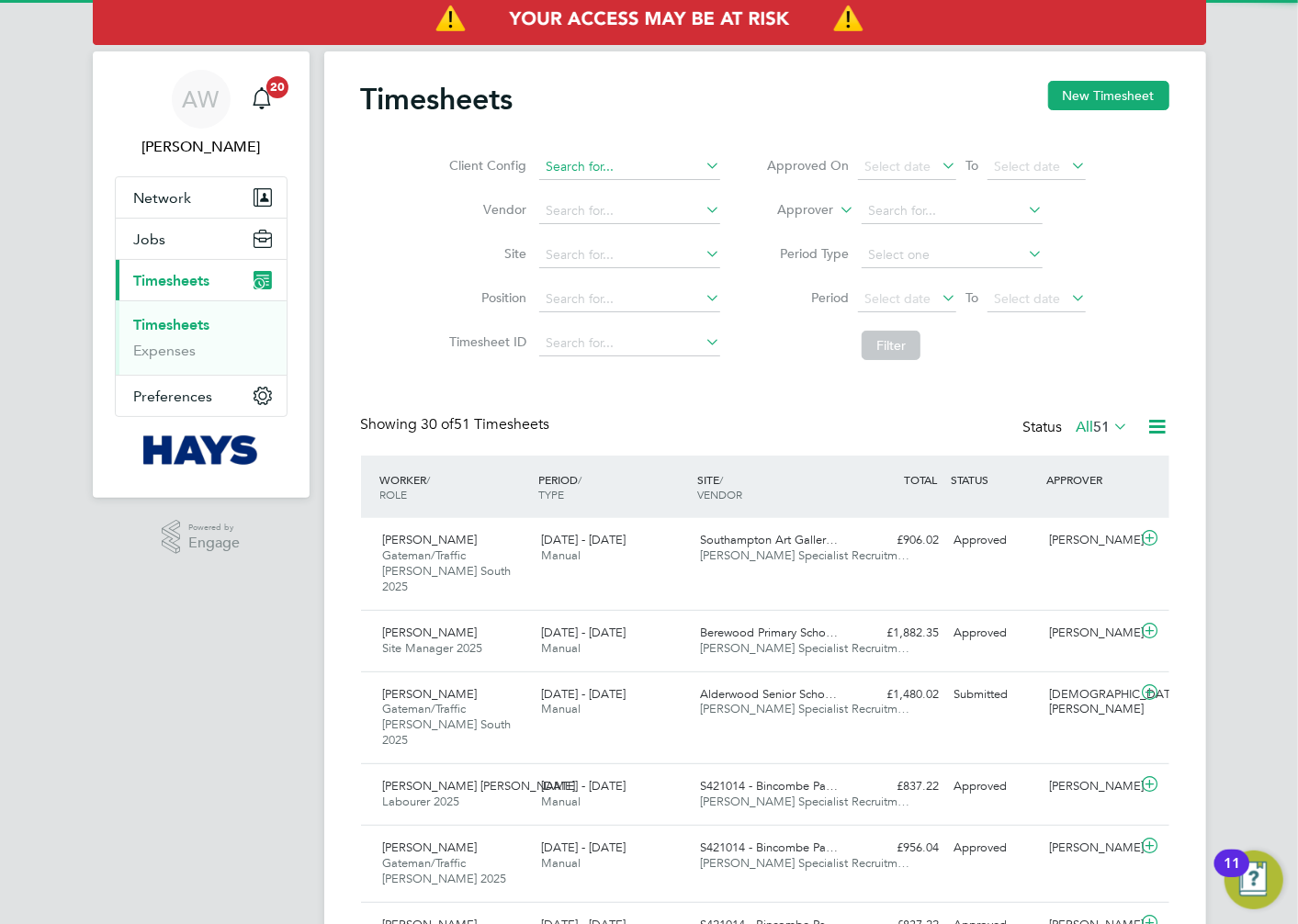
scroll to position [61, 160]
click at [637, 125] on div "Timesheets New Timesheet" at bounding box center [765, 109] width 809 height 55
click at [1078, 99] on button "New Timesheet" at bounding box center [1109, 96] width 121 height 30
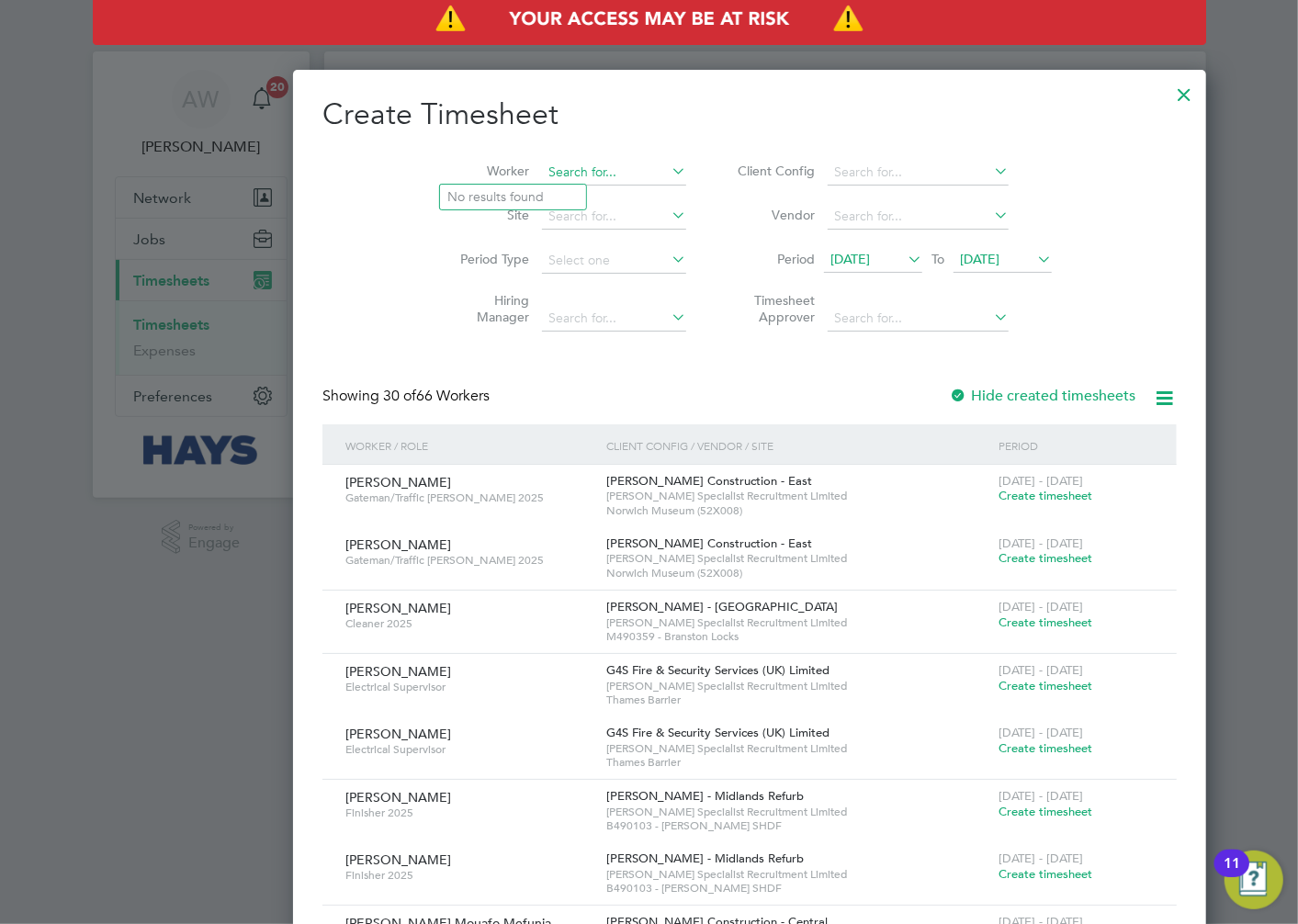
click at [542, 170] on input at bounding box center [614, 172] width 145 height 26
type input "malcol"
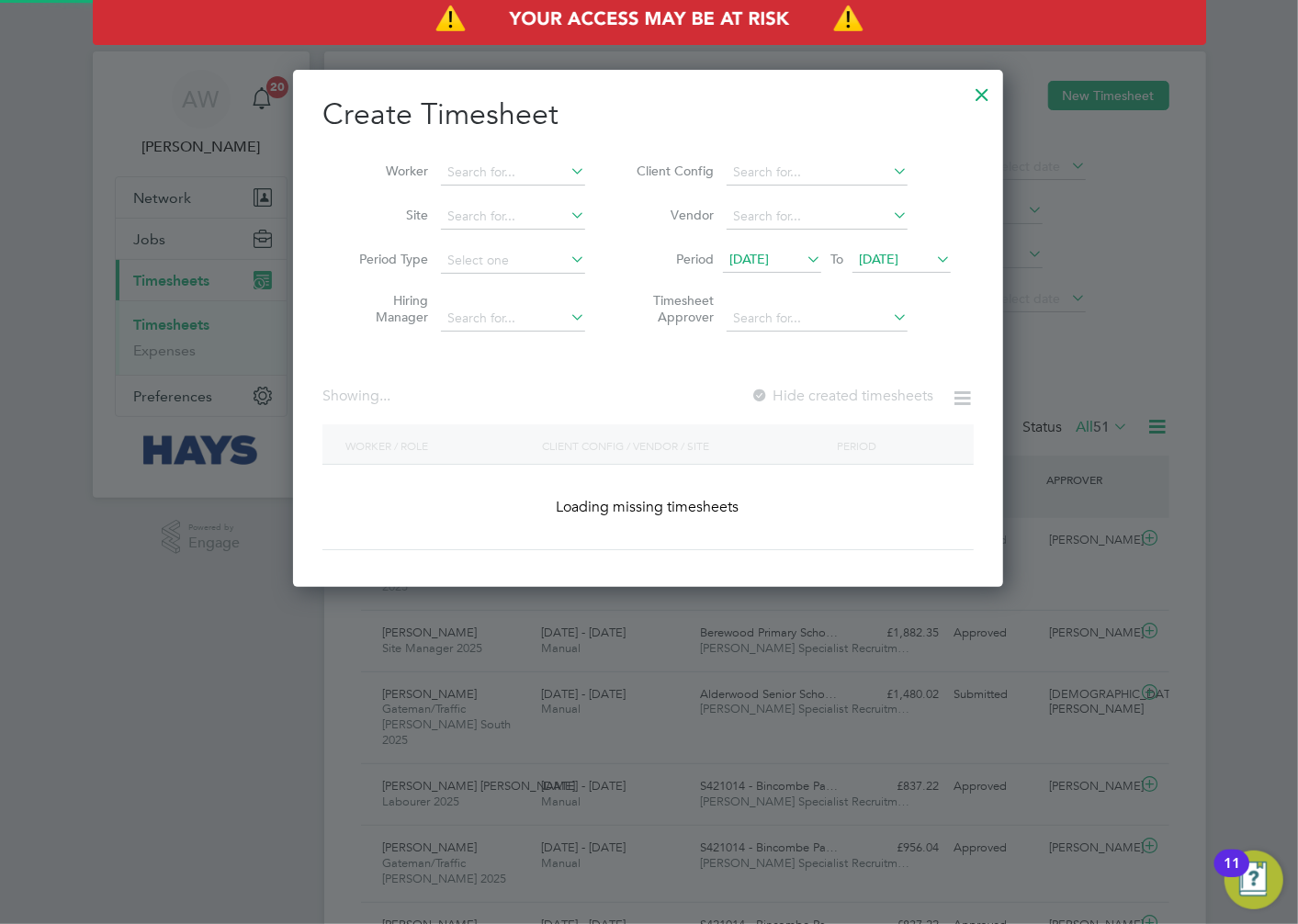
click at [975, 96] on div at bounding box center [982, 89] width 33 height 33
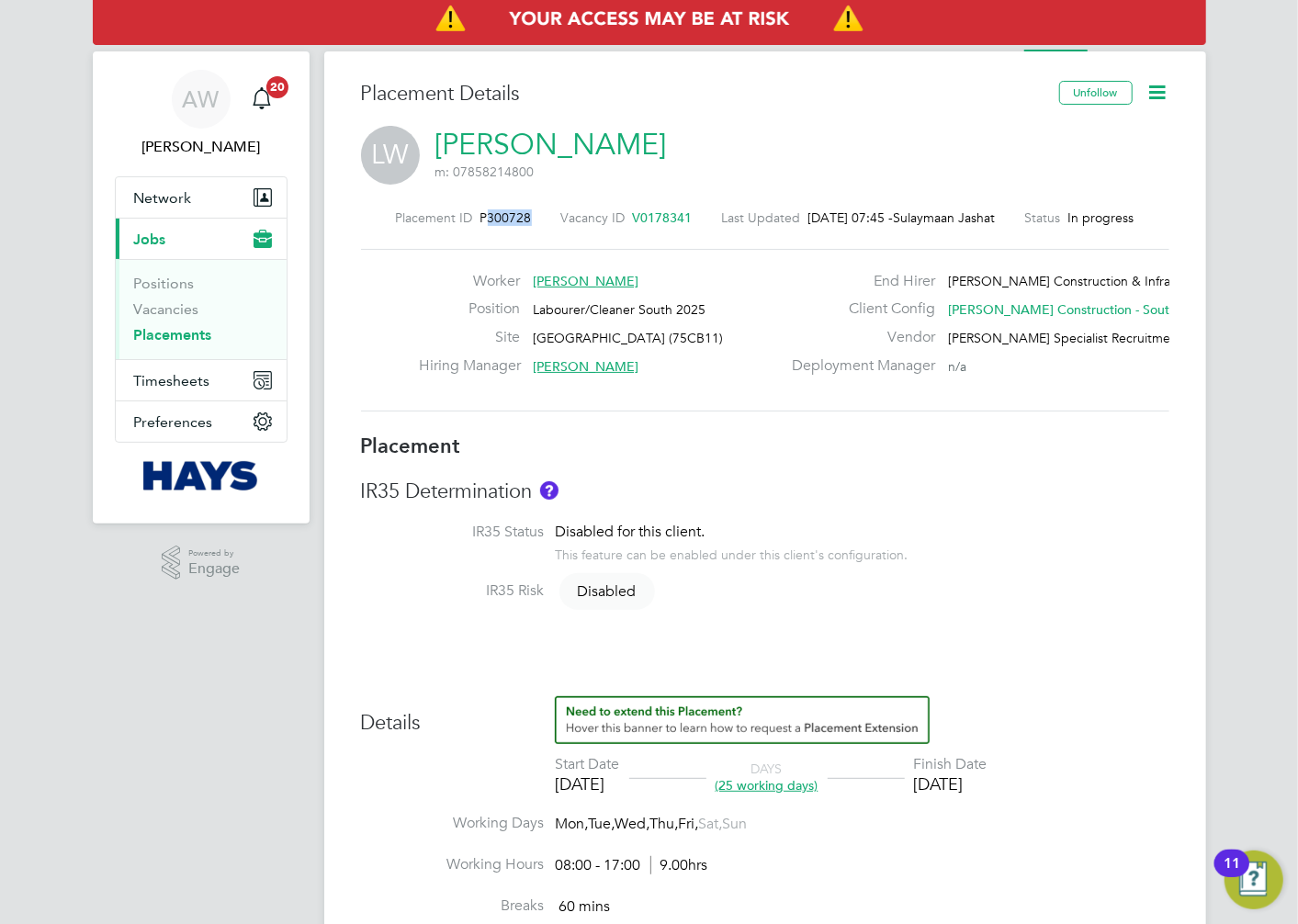
drag, startPoint x: 472, startPoint y: 216, endPoint x: 512, endPoint y: 217, distance: 40.0
click at [512, 217] on span "P300728" at bounding box center [506, 217] width 52 height 17
copy span "300728"
